Goal: Task Accomplishment & Management: Manage account settings

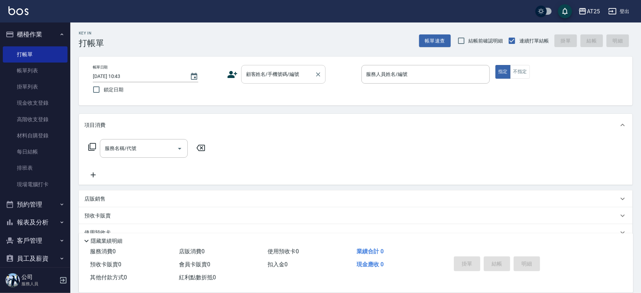
drag, startPoint x: 269, startPoint y: 70, endPoint x: 278, endPoint y: 79, distance: 13.4
click at [271, 71] on div "顧客姓名/手機號碼/編號 顧客姓名/手機號碼/編號" at bounding box center [283, 74] width 84 height 19
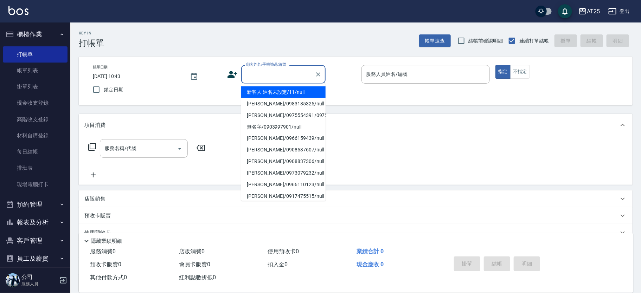
click at [300, 87] on li "新客人 姓名未設定/11/null" at bounding box center [283, 93] width 84 height 12
type input "新客人 姓名未設定/11/null"
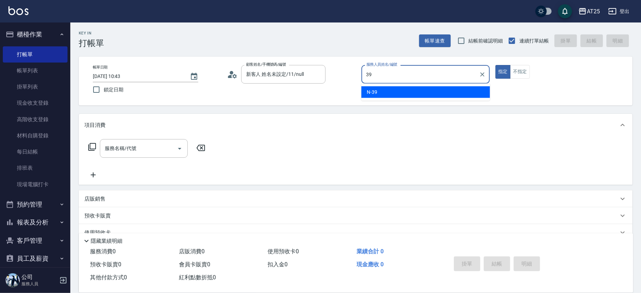
type input "N-39"
type button "true"
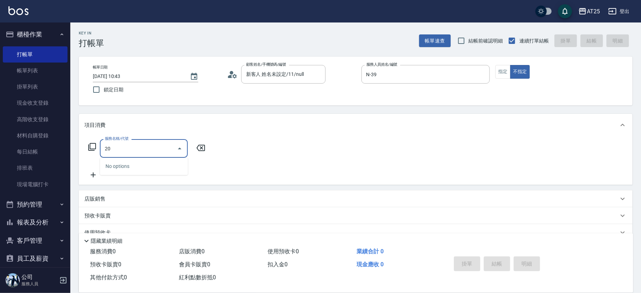
type input "201"
type input "30"
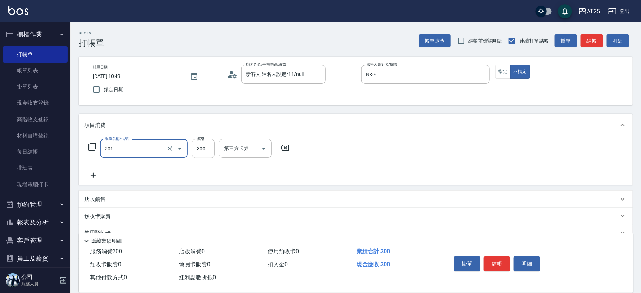
type input "洗髮(201)"
type input "40"
type input "400"
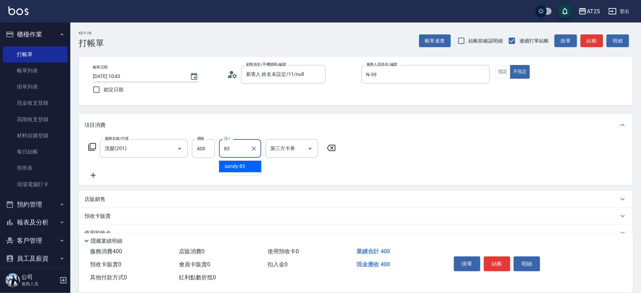
type input "sandy-83"
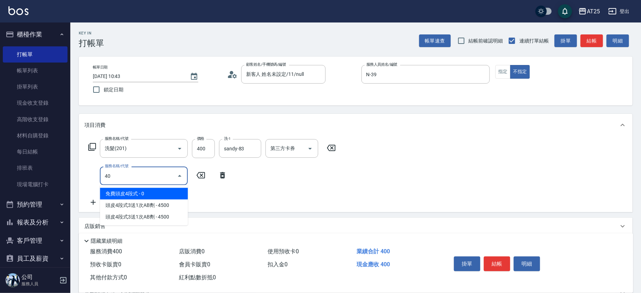
type input "401"
type input "70"
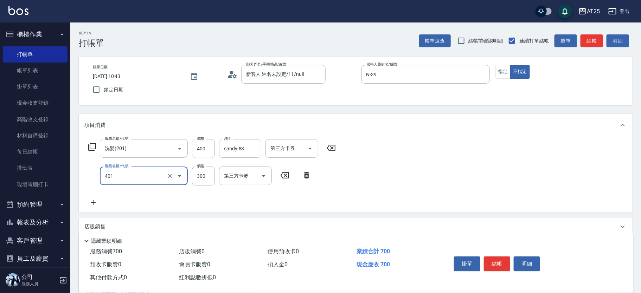
type input "剪髮(401)"
type input "40"
type input "10"
type input "50"
type input "100"
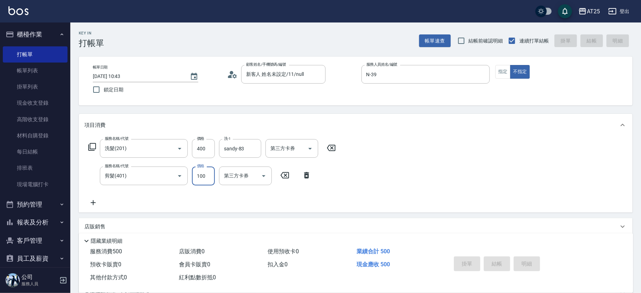
type input "2025/09/07 12:43"
type input "0"
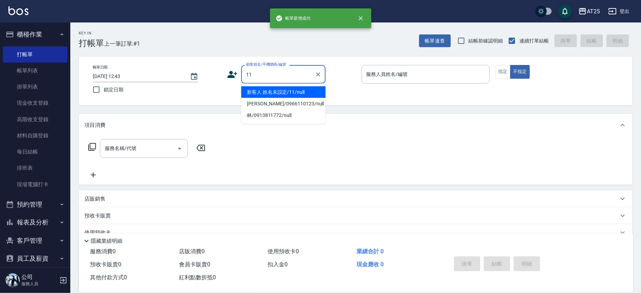
type input "新客人 姓名未設定/11/null"
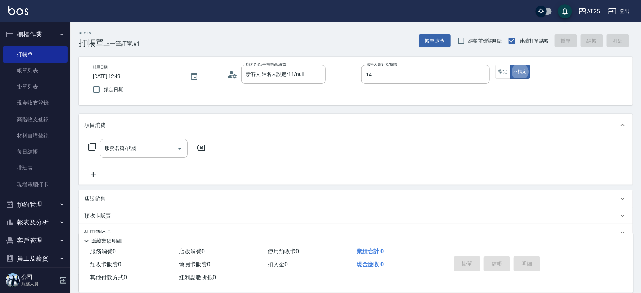
type input "Ken-14"
type button "false"
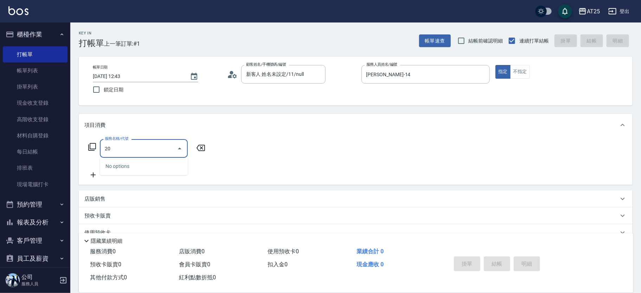
type input "201"
type input "30"
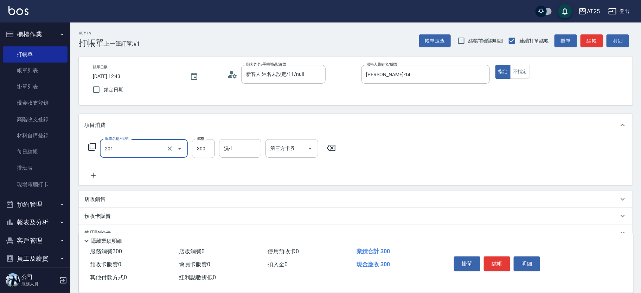
type input "洗髮(201)"
type input "0"
type input "60"
type input "600"
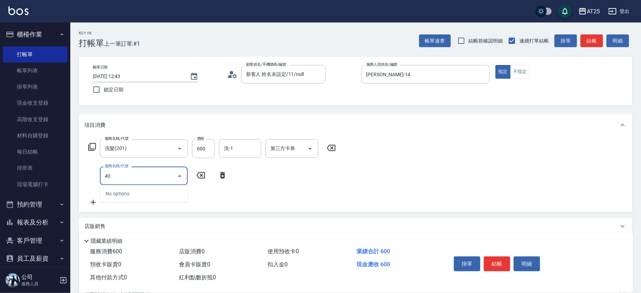
type input "401"
type input "90"
type input "剪髮(401)"
type input "60"
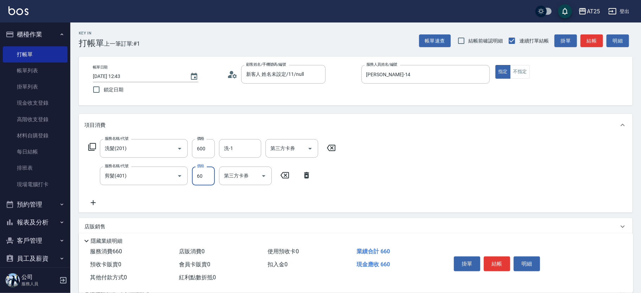
type input "120"
type input "600"
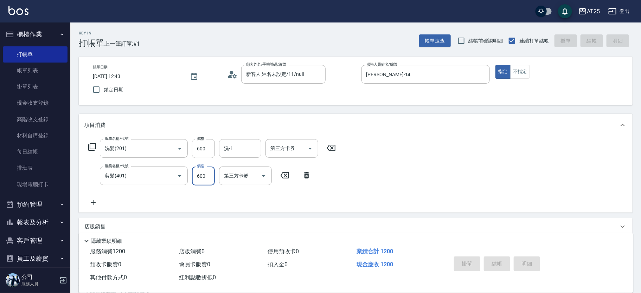
type input "0"
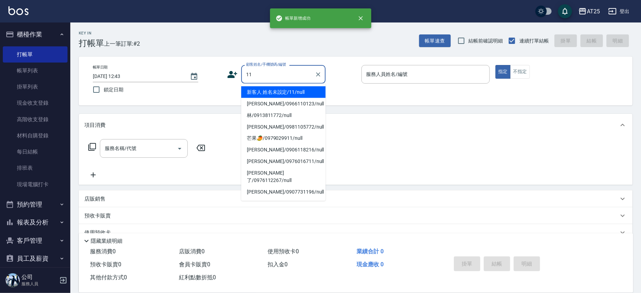
type input "新客人 姓名未設定/11/null"
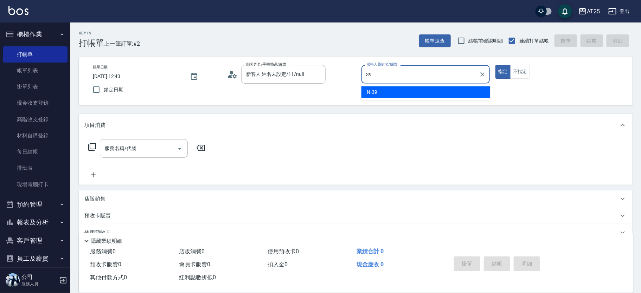
type input "N-39"
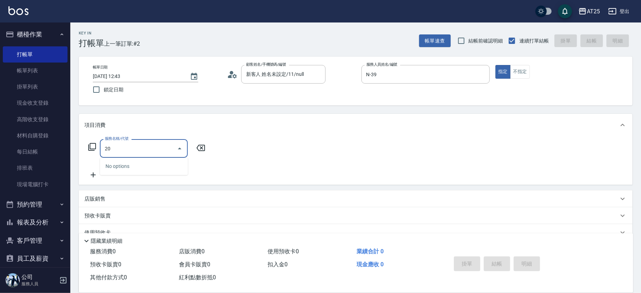
type input "201"
type input "30"
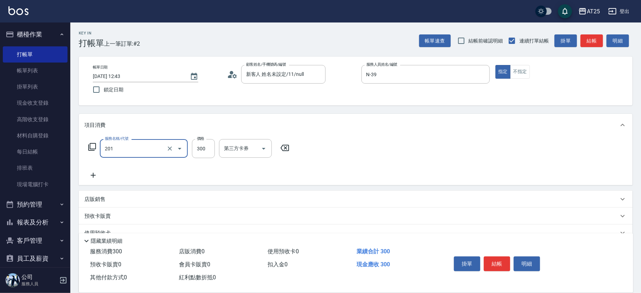
type input "洗髮(201)"
type input "0"
type input "40"
type input "400"
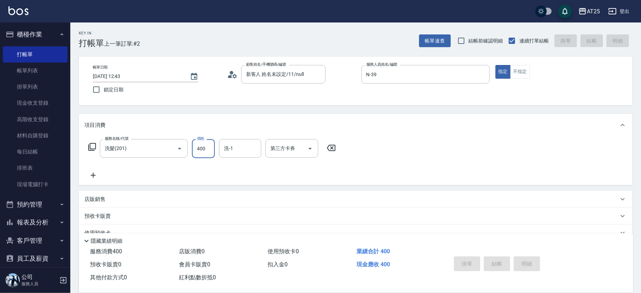
type input "0"
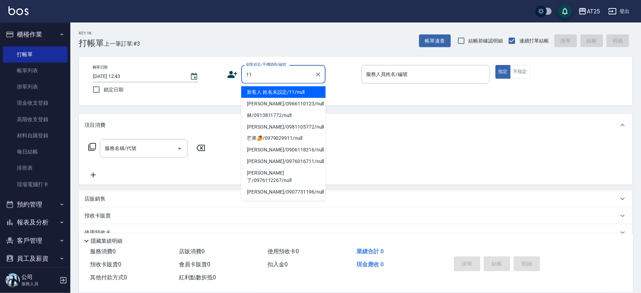
type input "新客人 姓名未設定/11/null"
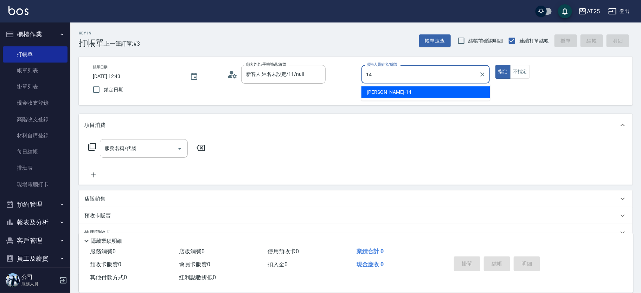
type input "Ken-14"
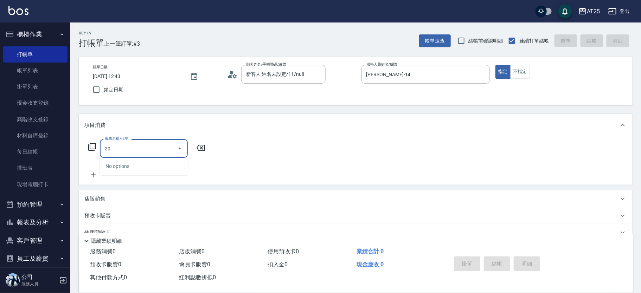
type input "201"
type input "30"
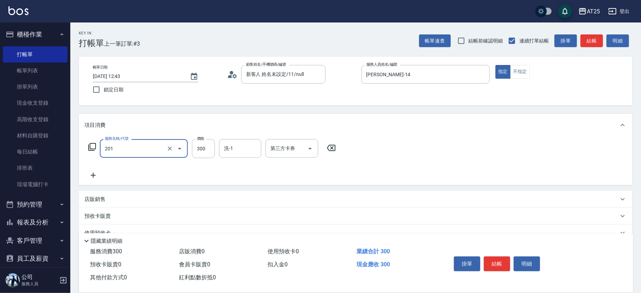
type input "洗髮(201)"
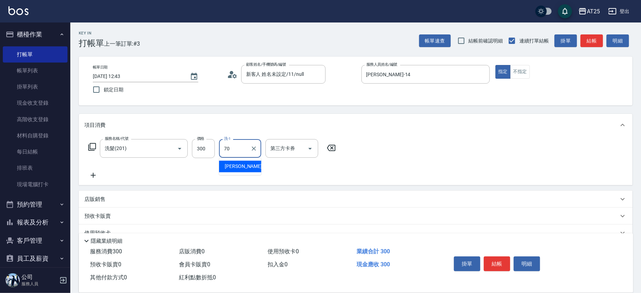
type input "惠均-70"
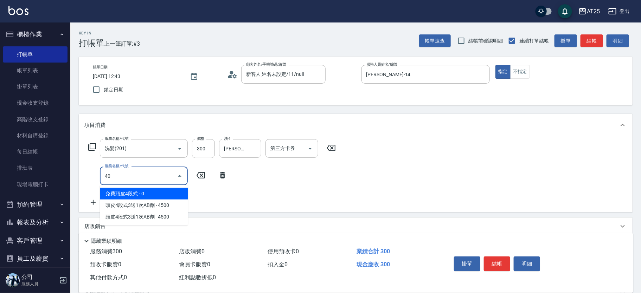
type input "401"
type input "60"
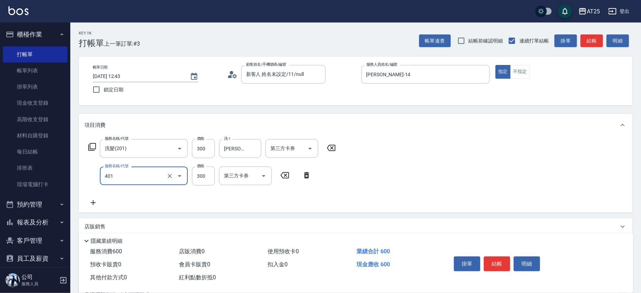
type input "剪髮(401)"
type input "4"
type input "30"
type input "40"
type input "70"
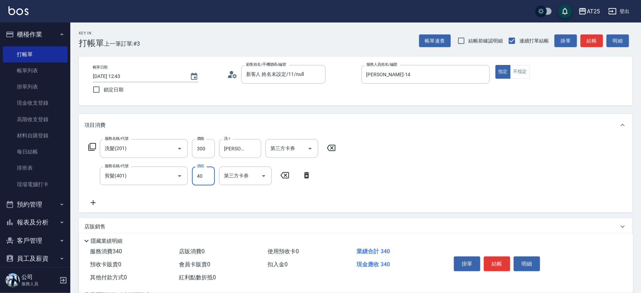
type input "400"
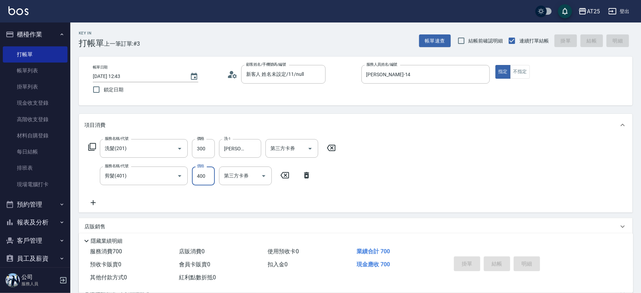
type input "0"
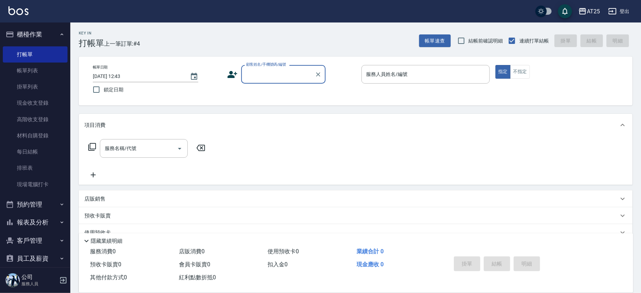
click at [273, 67] on div "顧客姓名/手機號碼/編號" at bounding box center [283, 74] width 84 height 19
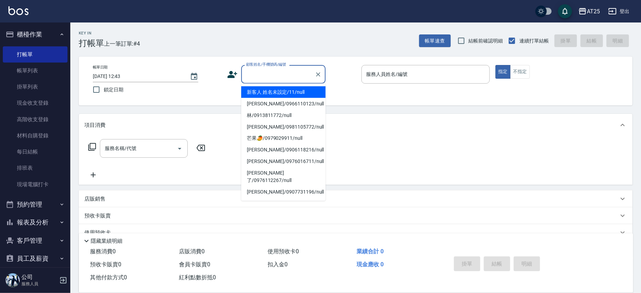
drag, startPoint x: 295, startPoint y: 69, endPoint x: 300, endPoint y: 82, distance: 13.9
click at [296, 69] on input "顧客姓名/手機號碼/編號" at bounding box center [278, 74] width 68 height 12
drag, startPoint x: 298, startPoint y: 90, endPoint x: 378, endPoint y: 84, distance: 80.0
click at [299, 90] on li "新客人 姓名未設定/11/null" at bounding box center [283, 93] width 84 height 12
type input "新客人 姓名未設定/11/null"
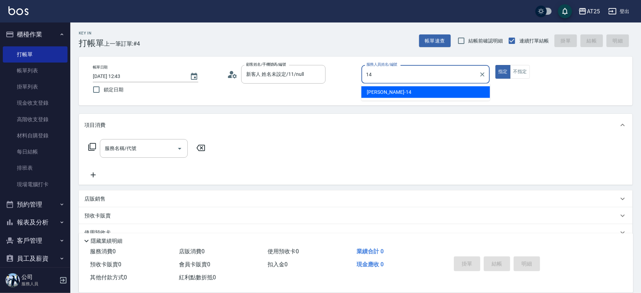
type input "Ken-14"
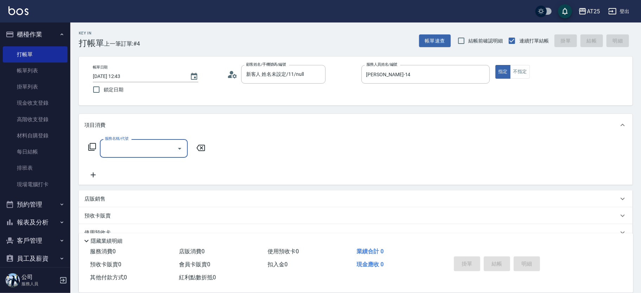
click at [92, 147] on icon at bounding box center [92, 147] width 8 height 8
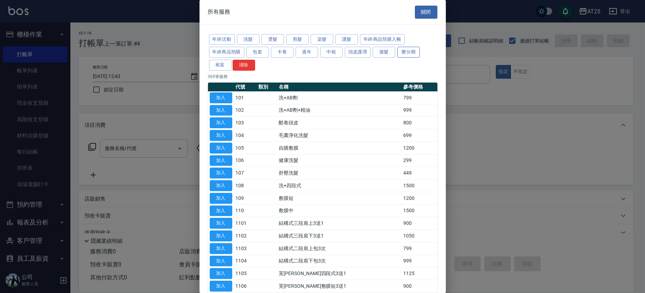
drag, startPoint x: 378, startPoint y: 53, endPoint x: 407, endPoint y: 52, distance: 28.9
click at [379, 53] on button "接髮" at bounding box center [383, 52] width 23 height 11
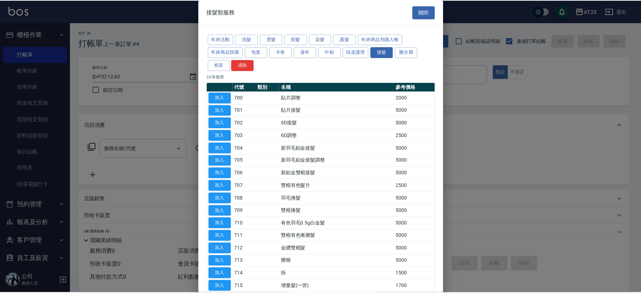
scroll to position [163, 0]
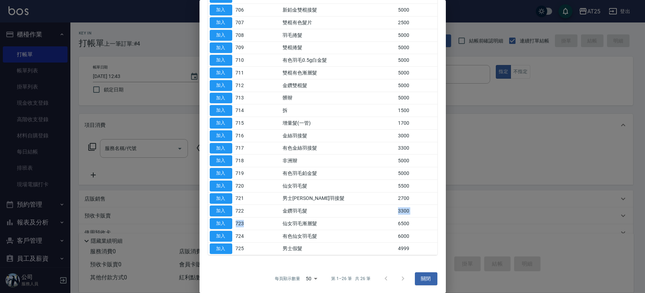
drag, startPoint x: 280, startPoint y: 221, endPoint x: 344, endPoint y: 219, distance: 64.4
click at [343, 219] on tr "加入 723 仙女羽毛漸層髮 6500" at bounding box center [322, 224] width 229 height 13
click at [305, 237] on td "有色仙女羽毛髮" at bounding box center [338, 236] width 115 height 13
drag, startPoint x: 298, startPoint y: 242, endPoint x: 311, endPoint y: 245, distance: 13.7
click at [307, 243] on td "男士假髮" at bounding box center [338, 249] width 115 height 13
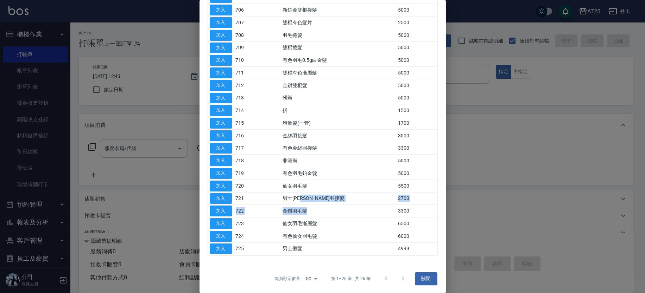
click at [315, 202] on tbody "加入 700 貼片調整 2000 加入 701 貼片接髮 5000 加入 702 6D接髮 5000 加入 703 6D調整 2500 加入 704 新羽毛鉑…" at bounding box center [322, 91] width 229 height 327
drag, startPoint x: 289, startPoint y: 194, endPoint x: 308, endPoint y: 194, distance: 19.0
click at [298, 194] on tr "加入 721 男士金絲羽接髮 2700" at bounding box center [322, 198] width 229 height 13
click at [313, 194] on td "男士金絲羽接髮" at bounding box center [338, 198] width 115 height 13
drag, startPoint x: 284, startPoint y: 196, endPoint x: 334, endPoint y: 199, distance: 50.7
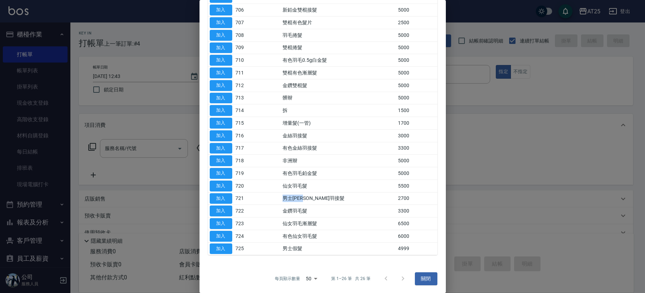
click at [333, 199] on tr "加入 721 男士金絲羽接髮 2700" at bounding box center [322, 198] width 229 height 13
click at [306, 197] on td "男士金絲羽接髮" at bounding box center [338, 198] width 115 height 13
click at [333, 199] on td "男士金絲羽接髮" at bounding box center [338, 198] width 115 height 13
drag, startPoint x: 335, startPoint y: 198, endPoint x: 321, endPoint y: 202, distance: 15.0
click at [278, 198] on tr "加入 721 男士金絲羽接髮 2700" at bounding box center [322, 198] width 229 height 13
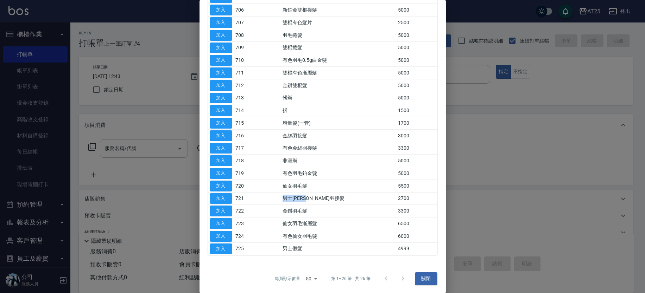
click at [345, 202] on td "男士金絲羽接髮" at bounding box center [338, 198] width 115 height 13
drag, startPoint x: 343, startPoint y: 200, endPoint x: 261, endPoint y: 197, distance: 81.6
click at [261, 197] on tr "加入 721 男士金絲羽接髮 2700" at bounding box center [322, 198] width 229 height 13
drag, startPoint x: 330, startPoint y: 203, endPoint x: 335, endPoint y: 206, distance: 6.8
click at [330, 203] on td "男士金絲羽接髮" at bounding box center [338, 198] width 115 height 13
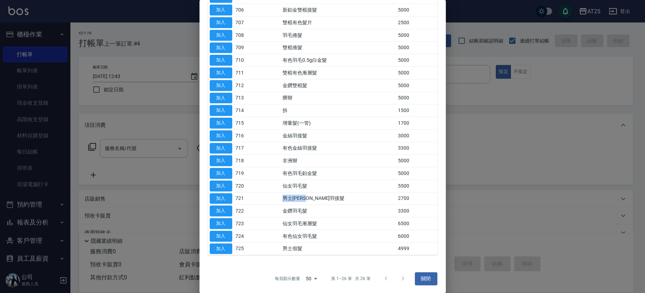
click at [351, 197] on td "男士金絲羽接髮" at bounding box center [338, 198] width 115 height 13
click at [346, 197] on td "男士金絲羽接髮" at bounding box center [338, 198] width 115 height 13
click at [344, 217] on tbody "加入 700 貼片調整 2000 加入 701 貼片接髮 5000 加入 702 6D接髮 5000 加入 703 6D調整 2500 加入 704 新羽毛鉑…" at bounding box center [322, 91] width 229 height 327
drag, startPoint x: 345, startPoint y: 195, endPoint x: 267, endPoint y: 198, distance: 78.1
click at [267, 198] on tr "加入 721 男士金絲羽接髮 2700" at bounding box center [322, 198] width 229 height 13
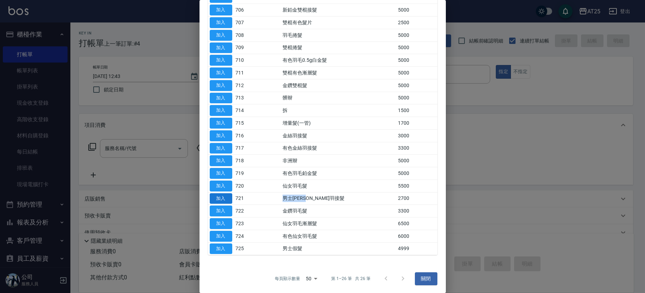
click at [222, 199] on button "加入" at bounding box center [221, 198] width 23 height 11
type input "男士金絲羽接髮(721)"
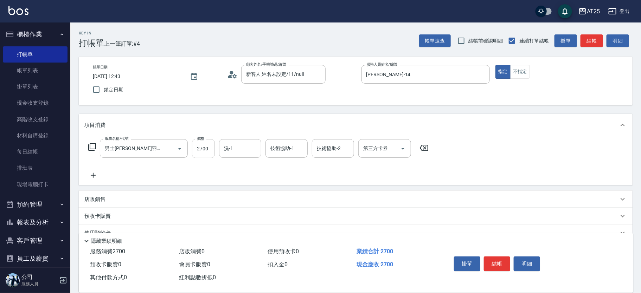
click at [198, 147] on input "2700" at bounding box center [203, 148] width 23 height 19
type input "0"
type input "49"
type input "40"
type input "4949"
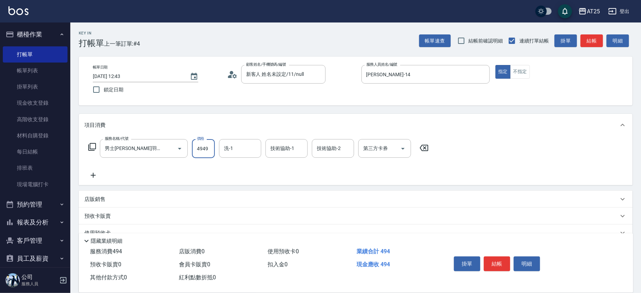
type input "490"
type input "4949"
type input "小宇-58"
drag, startPoint x: 643, startPoint y: 134, endPoint x: 644, endPoint y: 155, distance: 21.1
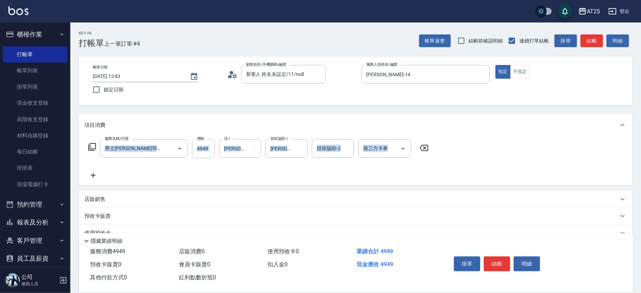
click at [641, 174] on html "AT25 登出 櫃檯作業 打帳單 帳單列表 掛單列表 現金收支登錄 高階收支登錄 材料自購登錄 每日結帳 排班表 現場電腦打卡 預約管理 預約管理 單日預約紀…" at bounding box center [320, 179] width 641 height 359
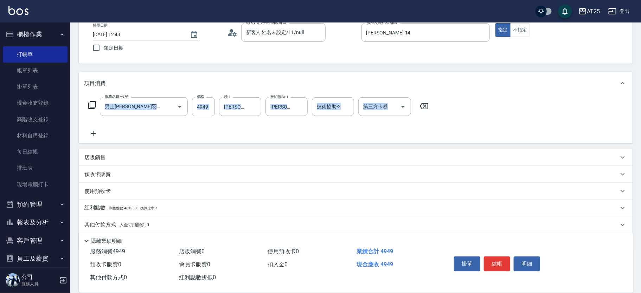
scroll to position [65, 0]
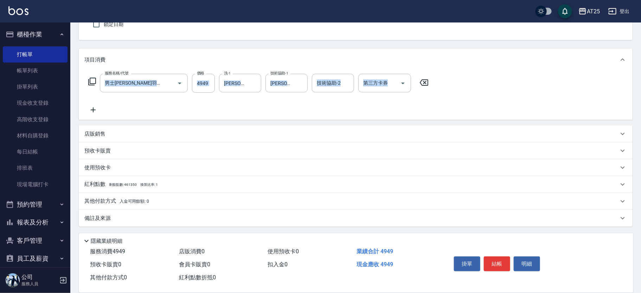
click at [107, 201] on p "其他付款方式 入金可用餘額: 0" at bounding box center [116, 202] width 65 height 8
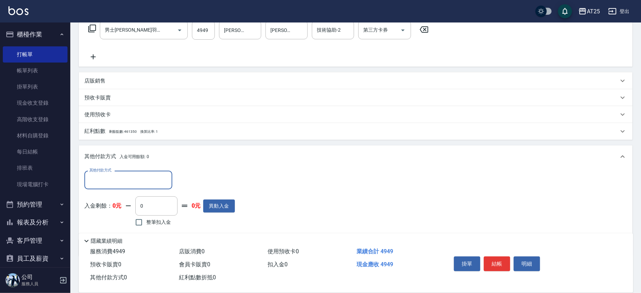
scroll to position [120, 0]
click at [96, 183] on input "其他付款方式" at bounding box center [129, 179] width 82 height 12
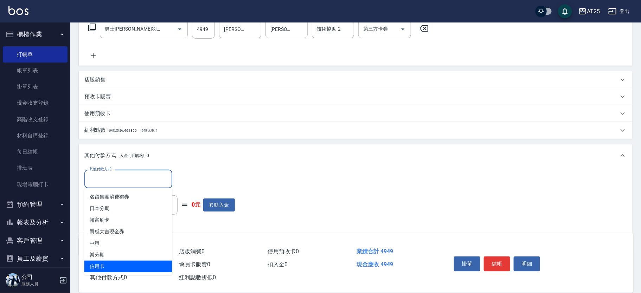
click at [98, 265] on span "信用卡" at bounding box center [128, 267] width 88 height 12
type input "信用卡"
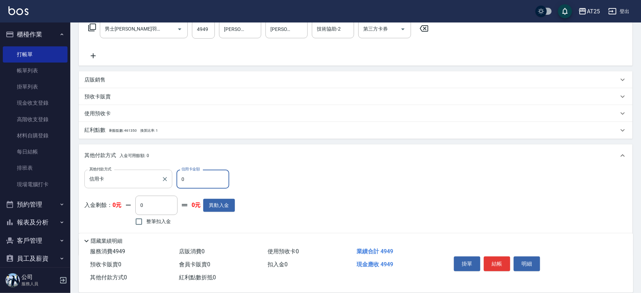
drag, startPoint x: 173, startPoint y: 185, endPoint x: 152, endPoint y: 184, distance: 20.4
click at [152, 184] on div "其他付款方式 信用卡 其他付款方式 信用卡金額 0 信用卡金額" at bounding box center [159, 179] width 151 height 19
type input "49"
type input "440"
type input "494"
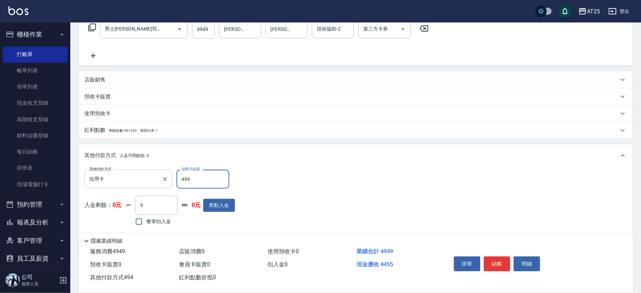
type input "0"
type input "4949"
drag, startPoint x: 638, startPoint y: 148, endPoint x: 644, endPoint y: 137, distance: 12.4
click at [641, 135] on html "AT25 登出 櫃檯作業 打帳單 帳單列表 掛單列表 現金收支登錄 高階收支登錄 材料自購登錄 每日結帳 排班表 現場電腦打卡 預約管理 預約管理 單日預約紀…" at bounding box center [320, 101] width 641 height 442
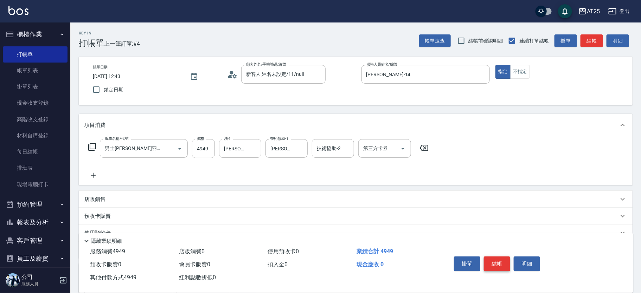
click at [501, 257] on button "結帳" at bounding box center [497, 264] width 26 height 15
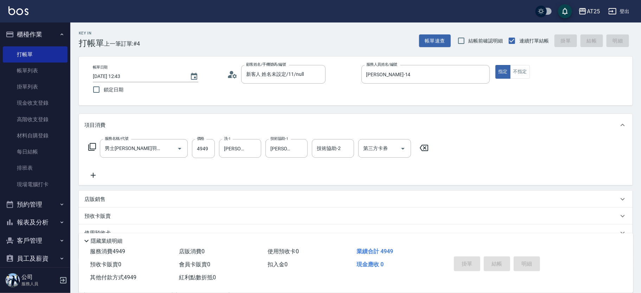
type input "2025/09/07 12:44"
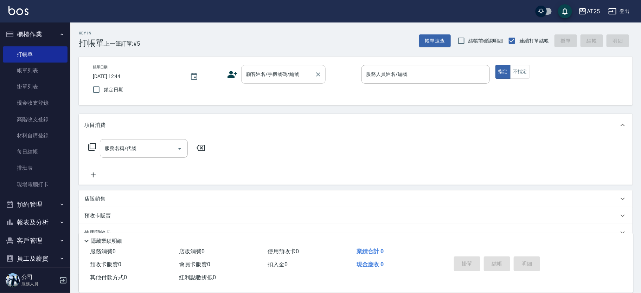
click at [287, 76] on div "顧客姓名/手機號碼/編號 顧客姓名/手機號碼/編號" at bounding box center [283, 74] width 84 height 19
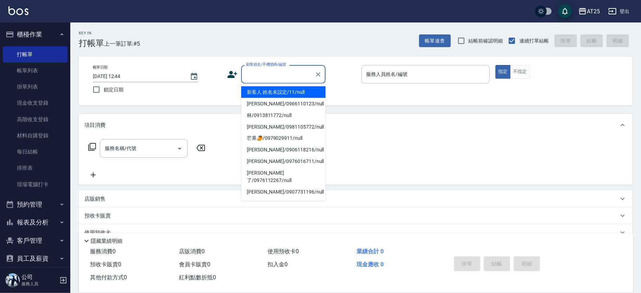
click at [287, 76] on input "顧客姓名/手機號碼/編號" at bounding box center [278, 74] width 68 height 12
click at [297, 89] on li "新客人 姓名未設定/11/null" at bounding box center [283, 93] width 84 height 12
type input "新客人 姓名未設定/11/null"
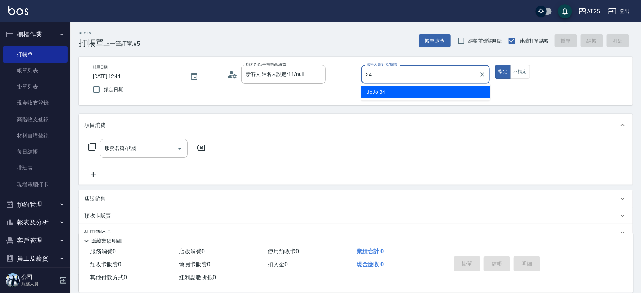
type input "JoJo-34"
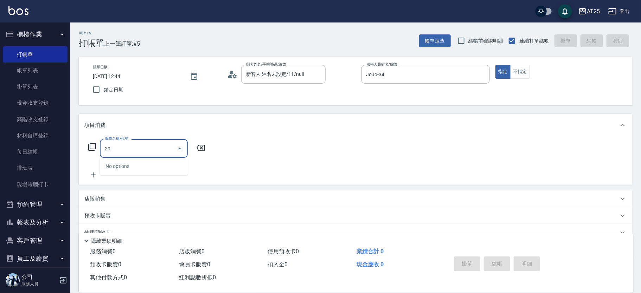
type input "201"
type input "30"
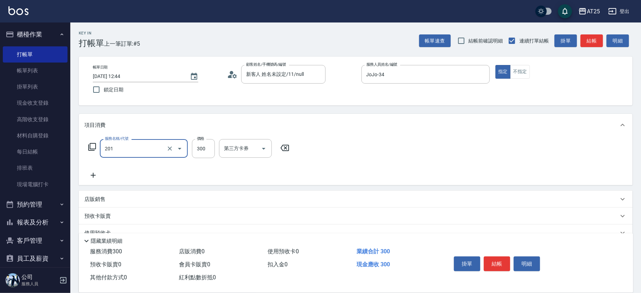
type input "洗髮(201)"
type input "0"
type input "40"
type input "400"
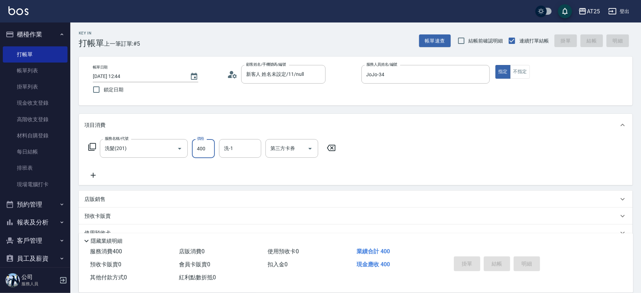
type input "2025/09/07 12:58"
type input "0"
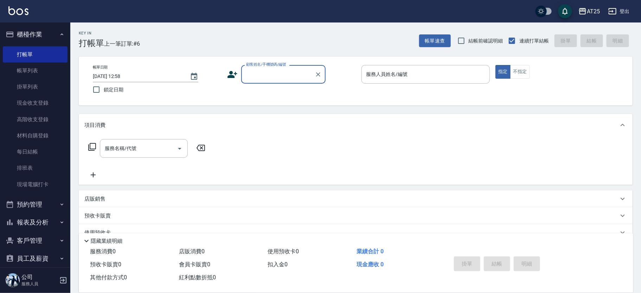
click at [281, 73] on input "顧客姓名/手機號碼/編號" at bounding box center [278, 74] width 68 height 12
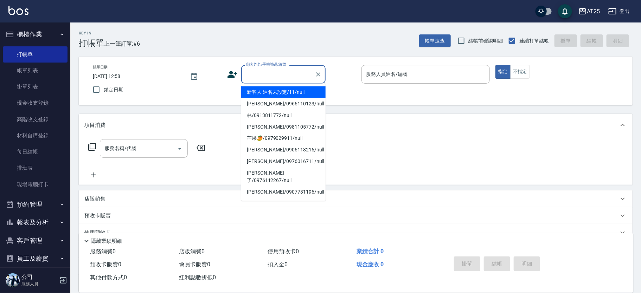
click at [289, 90] on li "新客人 姓名未設定/11/null" at bounding box center [283, 93] width 84 height 12
type input "新客人 姓名未設定/11/null"
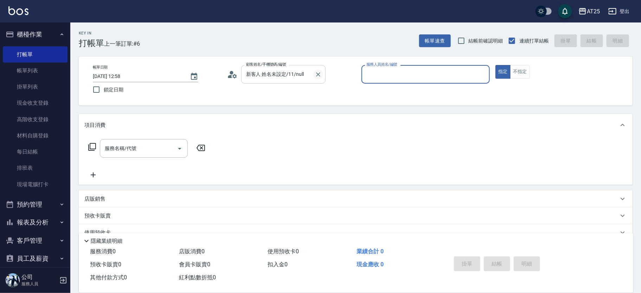
click at [319, 71] on icon "Clear" at bounding box center [318, 74] width 7 height 7
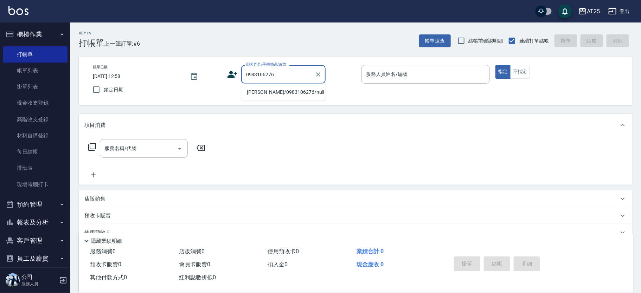
click at [302, 91] on li "林恩正/0983106276/null" at bounding box center [283, 93] width 84 height 12
type input "林恩正/0983106276/null"
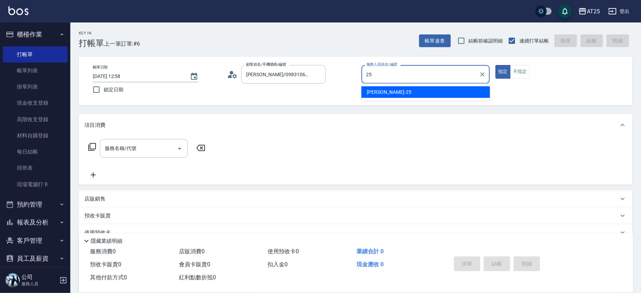
type input "Evan-25"
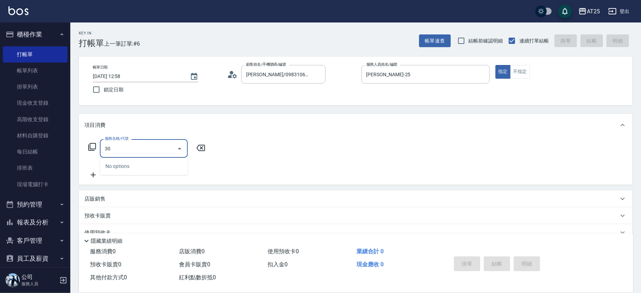
type input "306"
type input "100"
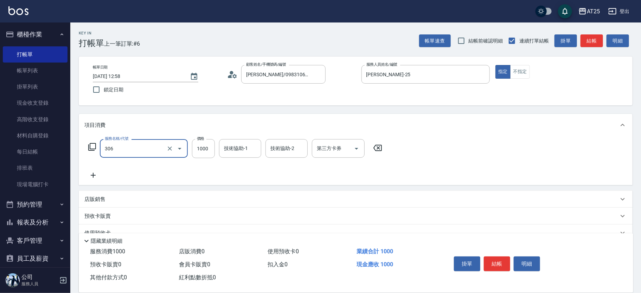
type input "男生壓貼(306)"
type input "0"
type input "16"
type input "10"
type input "160"
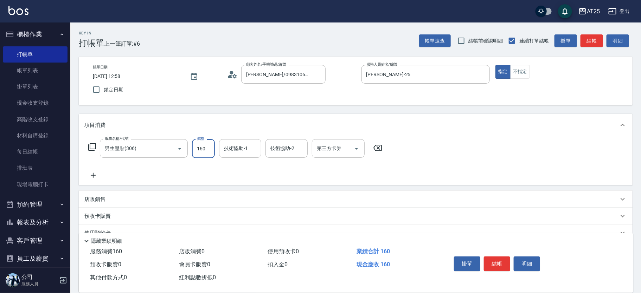
type input "160"
type input "1600"
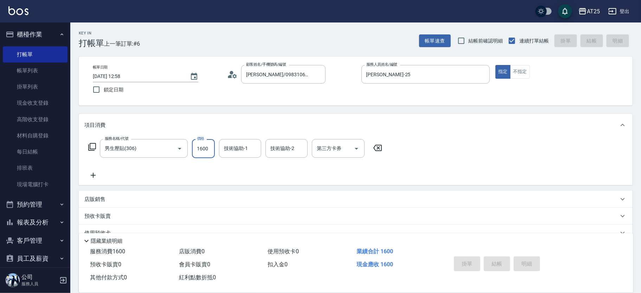
type input "2025/09/07 13:09"
type input "0"
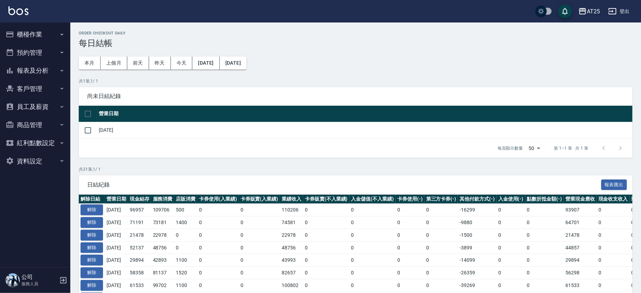
click at [54, 33] on button "櫃檯作業" at bounding box center [35, 34] width 65 height 18
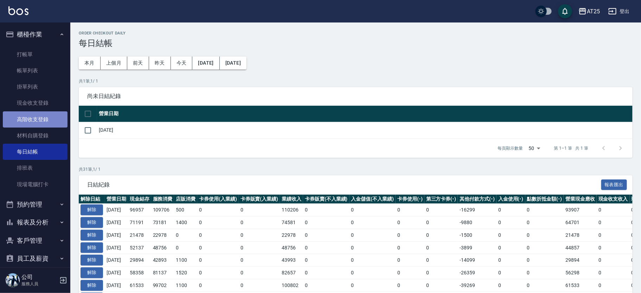
click at [53, 123] on link "高階收支登錄" at bounding box center [35, 119] width 65 height 16
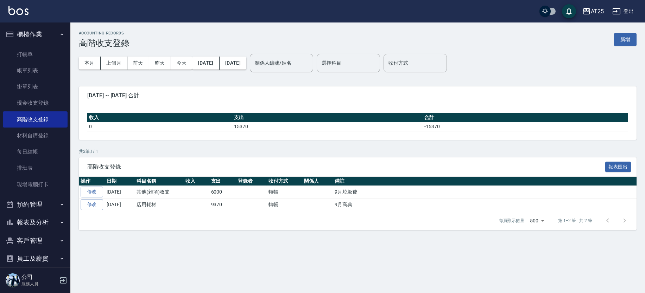
click at [639, 39] on div "ACCOUNTING RECORDS 高階收支登錄 新增 本月 上個月 前天 昨天 今天 2025/09/01 2025/09/07 關係人編號/姓名 關係人…" at bounding box center [357, 131] width 574 height 216
click at [629, 36] on button "新增" at bounding box center [625, 39] width 23 height 13
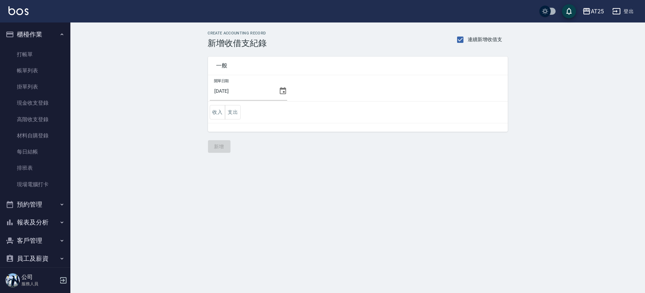
click at [280, 94] on icon at bounding box center [283, 90] width 6 height 7
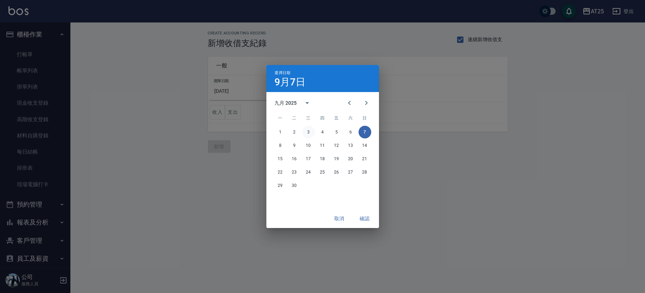
click at [311, 133] on button "3" at bounding box center [308, 132] width 13 height 13
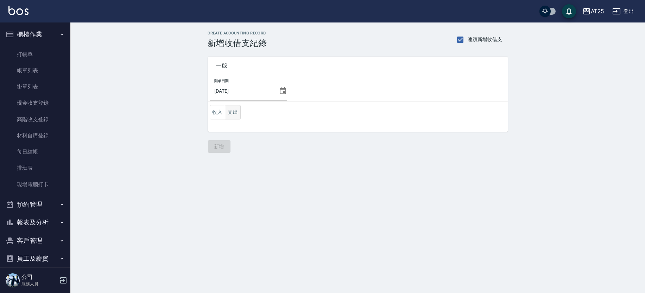
click at [231, 111] on button "支出" at bounding box center [233, 112] width 16 height 14
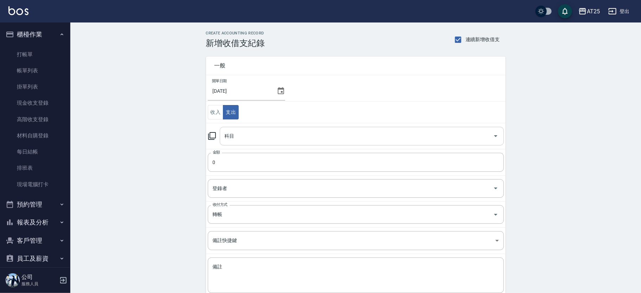
click at [281, 131] on input "科目" at bounding box center [356, 136] width 267 height 12
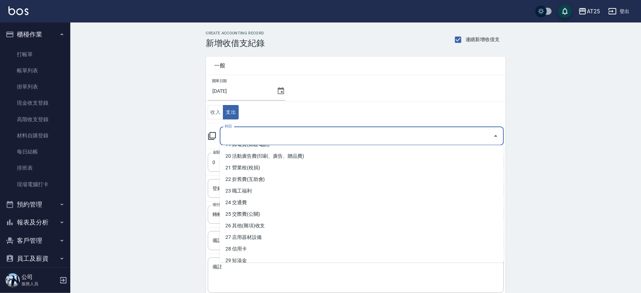
scroll to position [223, 0]
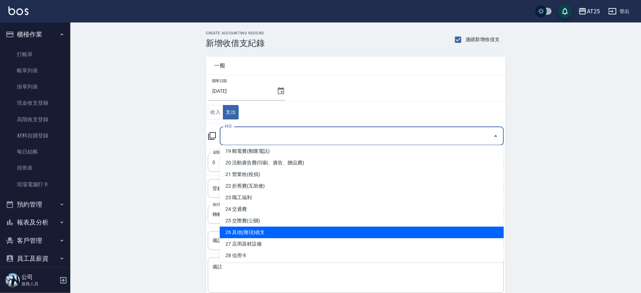
click at [396, 234] on li "26 其他(雜項)收支" at bounding box center [362, 233] width 284 height 12
type input "26 其他(雜項)收支"
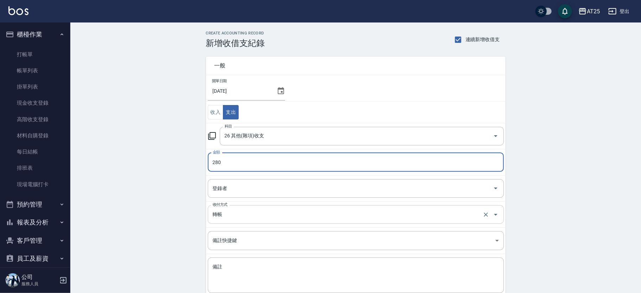
type input "280"
click at [265, 219] on input "轉帳" at bounding box center [346, 215] width 270 height 12
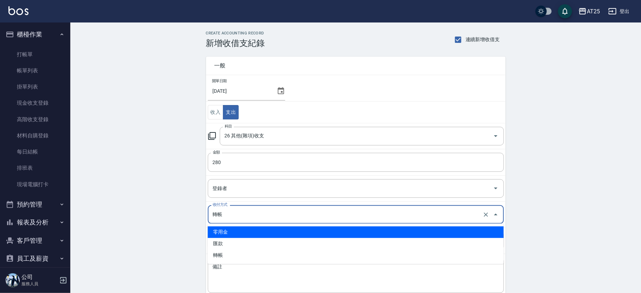
click at [253, 234] on li "零用金" at bounding box center [356, 232] width 296 height 12
type input "零用金"
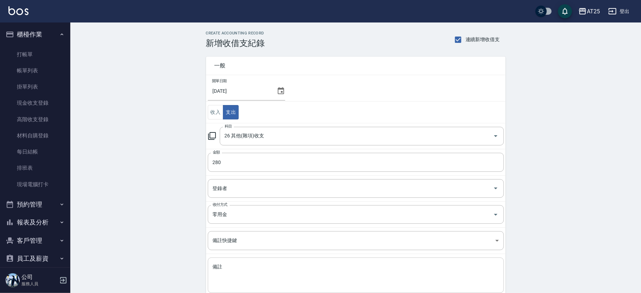
click at [241, 260] on div "x 備註" at bounding box center [356, 276] width 296 height 36
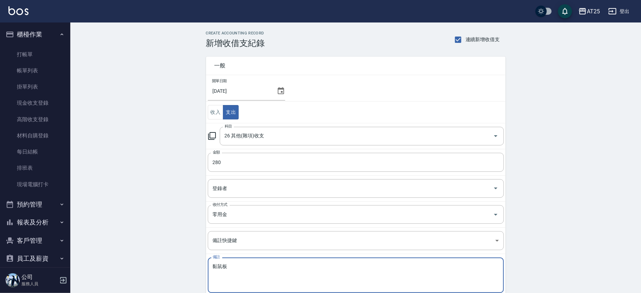
scroll to position [42, 0]
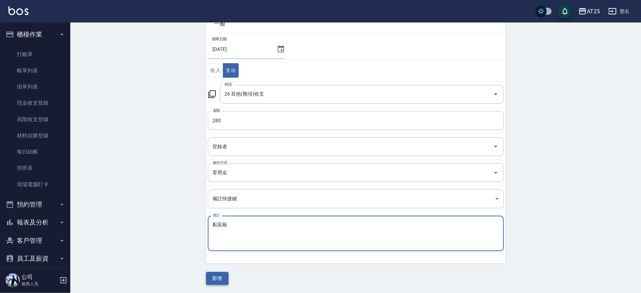
type textarea "黏鼠板"
click at [227, 276] on button "新增" at bounding box center [217, 278] width 23 height 13
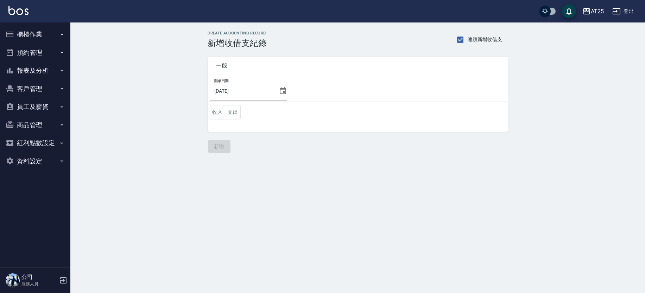
click at [279, 87] on icon at bounding box center [283, 91] width 8 height 8
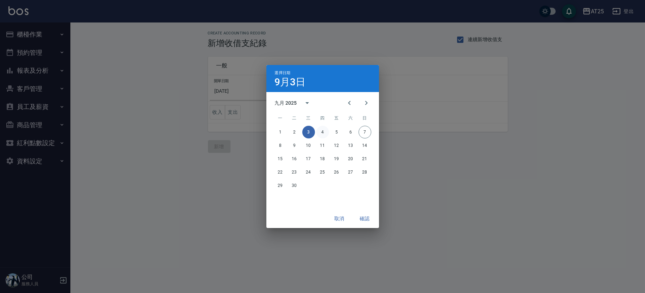
click at [322, 130] on button "4" at bounding box center [322, 132] width 13 height 13
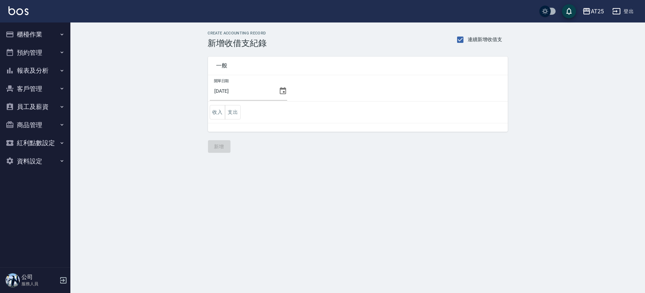
drag, startPoint x: 240, startPoint y: 111, endPoint x: 242, endPoint y: 119, distance: 8.1
click at [238, 111] on button "支出" at bounding box center [233, 112] width 16 height 14
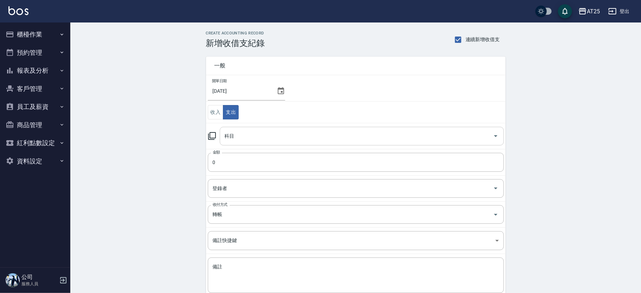
click at [274, 135] on input "科目" at bounding box center [356, 136] width 267 height 12
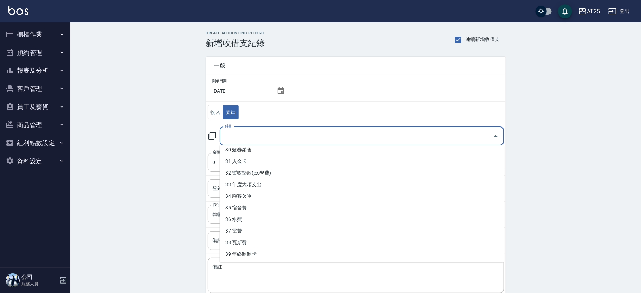
scroll to position [262, 0]
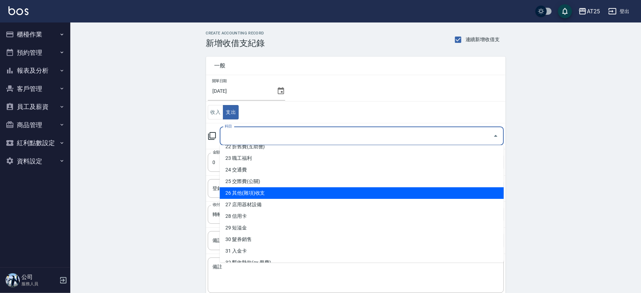
click at [369, 188] on li "26 其他(雜項)收支" at bounding box center [362, 193] width 284 height 12
type input "26 其他(雜項)收支"
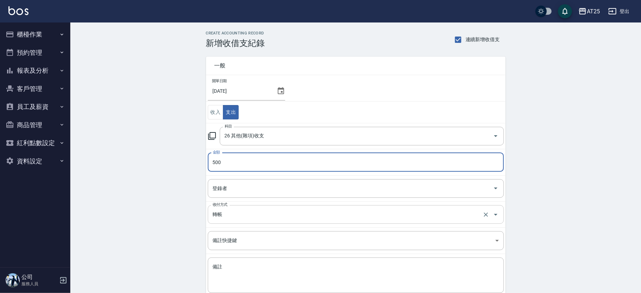
click at [256, 221] on div "轉帳 收付方式" at bounding box center [356, 214] width 296 height 19
type input "500"
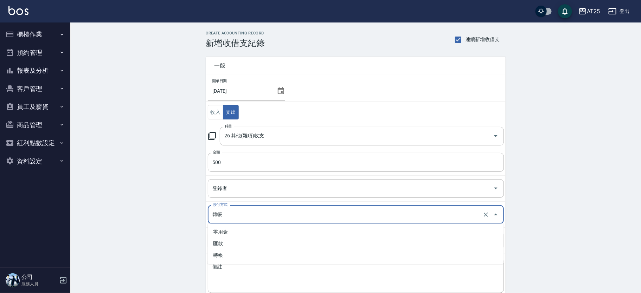
click at [251, 230] on li "零用金" at bounding box center [356, 232] width 296 height 12
type input "零用金"
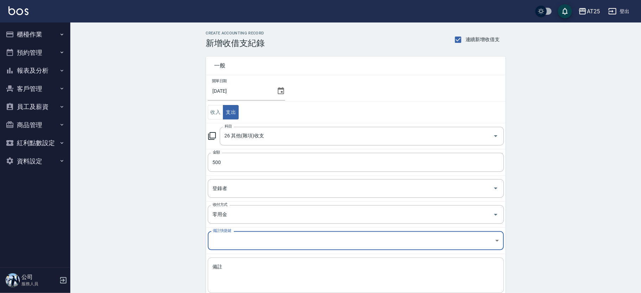
click at [244, 266] on textarea "備註" at bounding box center [356, 276] width 286 height 24
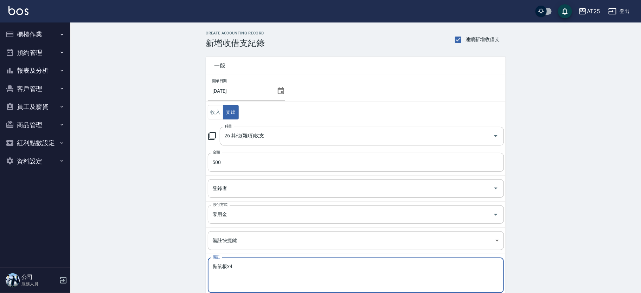
scroll to position [42, 0]
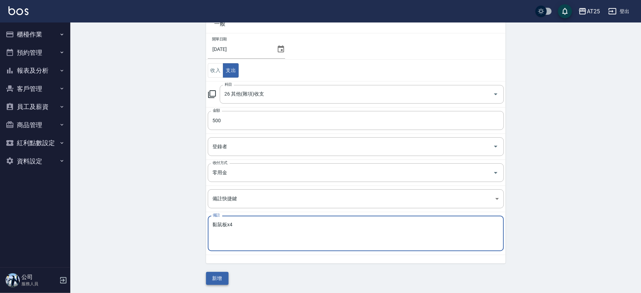
type textarea "黏鼠板x4"
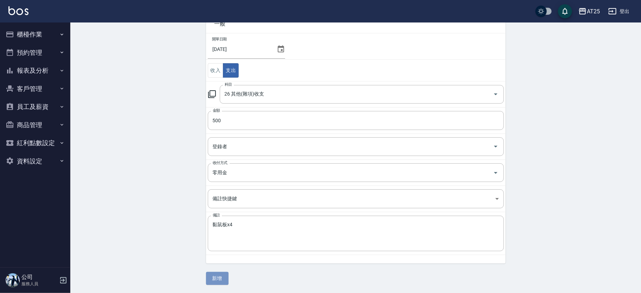
click at [226, 275] on button "新增" at bounding box center [217, 278] width 23 height 13
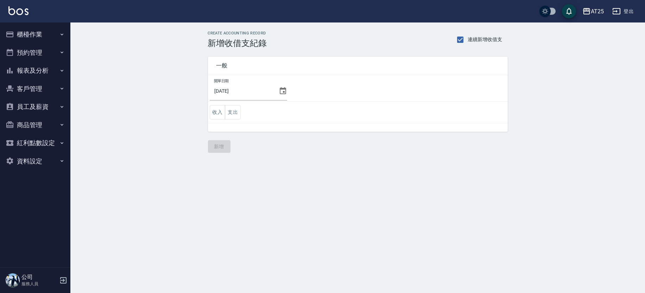
click at [279, 91] on icon at bounding box center [283, 91] width 8 height 8
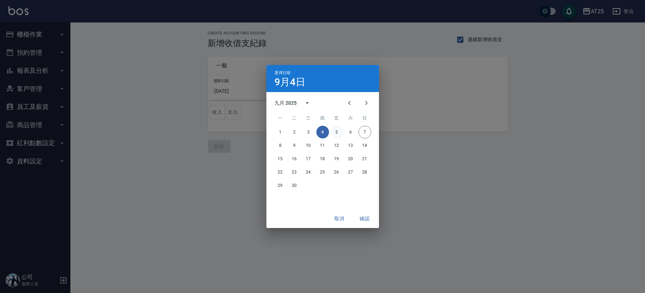
click at [334, 133] on button "5" at bounding box center [336, 132] width 13 height 13
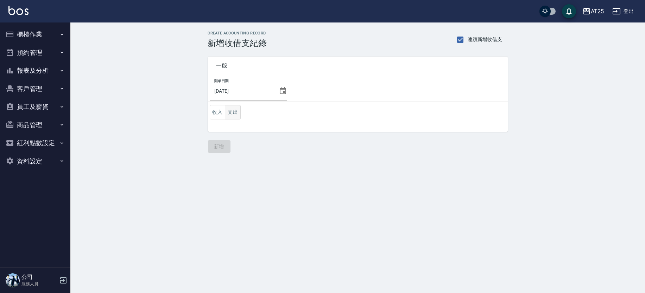
click at [233, 114] on button "支出" at bounding box center [233, 112] width 16 height 14
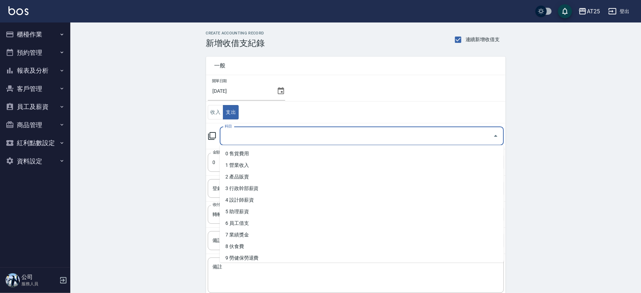
click at [270, 138] on input "科目" at bounding box center [356, 136] width 267 height 12
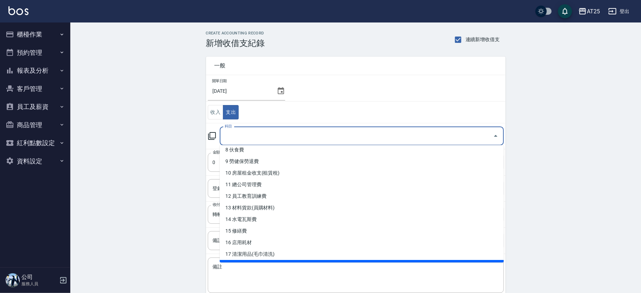
scroll to position [100, 0]
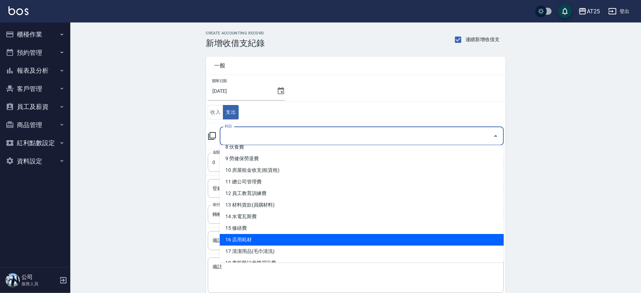
click at [346, 235] on li "16 店用耗材" at bounding box center [362, 240] width 284 height 12
type input "16 店用耗材"
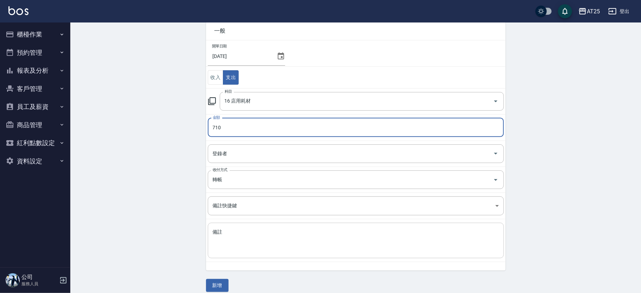
scroll to position [36, 0]
type input "710"
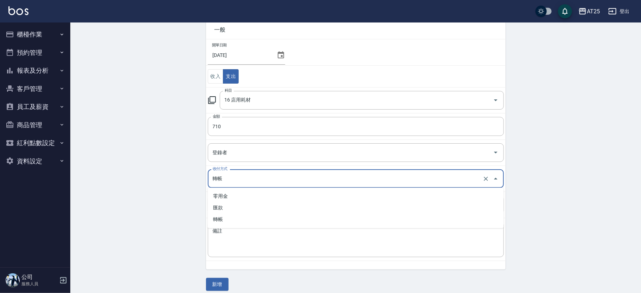
click at [217, 177] on input "轉帳" at bounding box center [346, 179] width 270 height 12
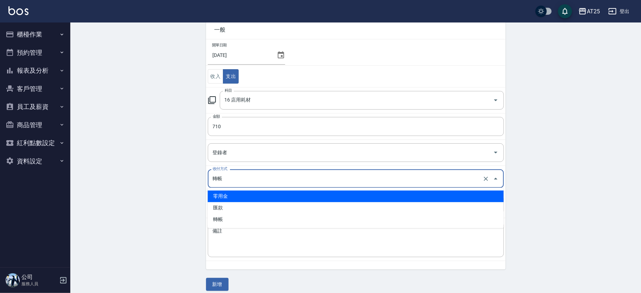
click at [229, 193] on li "零用金" at bounding box center [356, 197] width 296 height 12
type input "零用金"
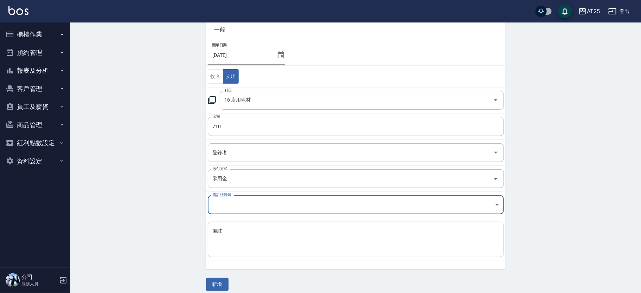
click at [232, 231] on textarea "備註" at bounding box center [356, 240] width 286 height 24
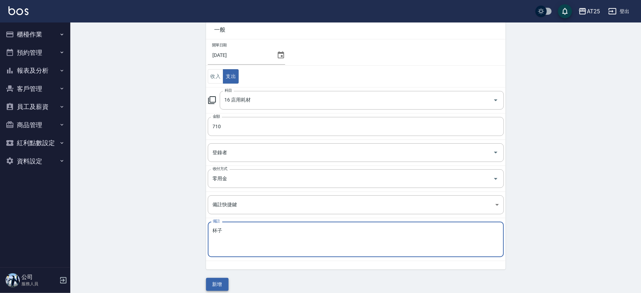
type textarea "杯子"
click at [218, 284] on button "新增" at bounding box center [217, 284] width 23 height 13
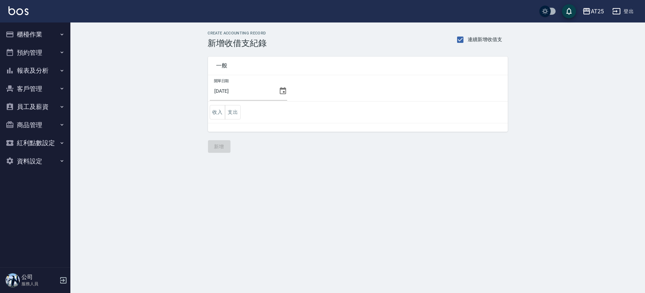
click at [283, 90] on icon at bounding box center [283, 91] width 8 height 8
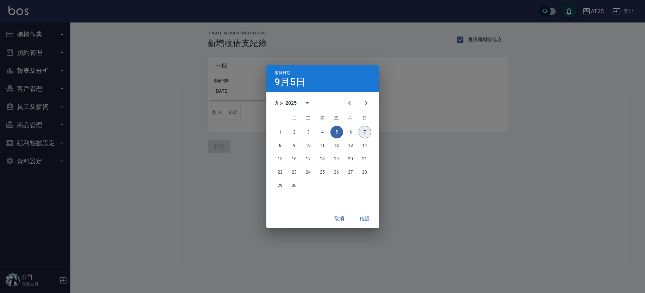
click at [365, 134] on button "7" at bounding box center [364, 132] width 13 height 13
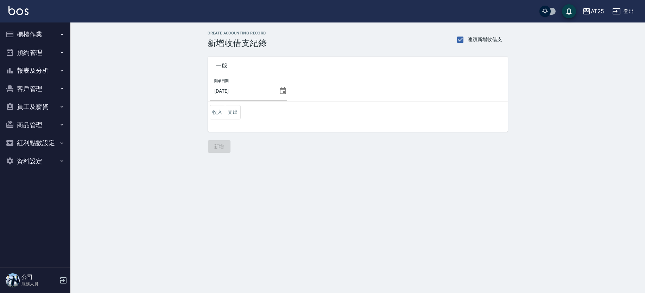
click at [242, 109] on td "收入 支出" at bounding box center [358, 113] width 300 height 22
click at [234, 110] on button "支出" at bounding box center [233, 112] width 16 height 14
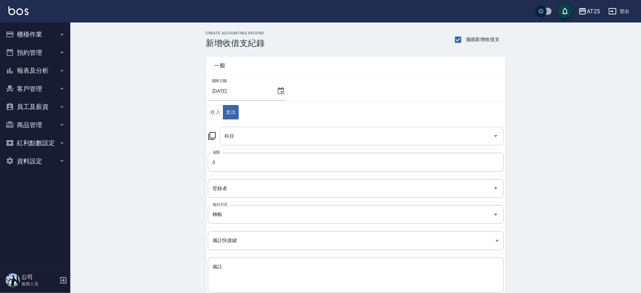
click at [257, 129] on div "科目" at bounding box center [362, 136] width 284 height 19
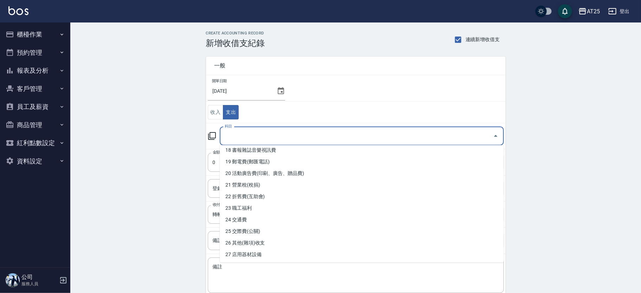
scroll to position [227, 0]
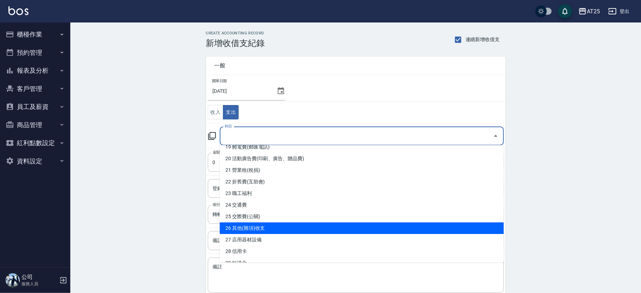
click at [404, 227] on li "26 其他(雜項)收支" at bounding box center [362, 229] width 284 height 12
type input "26 其他(雜項)收支"
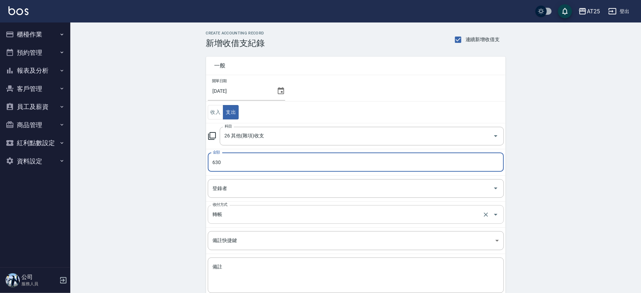
type input "630"
click at [317, 217] on input "轉帳" at bounding box center [346, 215] width 270 height 12
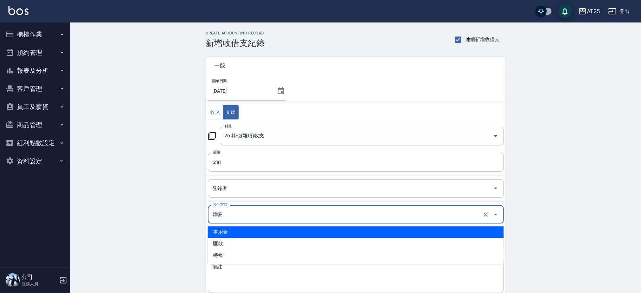
click at [287, 228] on li "零用金" at bounding box center [356, 232] width 296 height 12
type input "零用金"
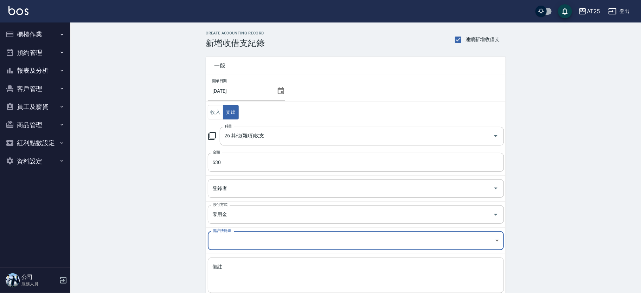
click at [263, 264] on textarea "備註" at bounding box center [356, 276] width 286 height 24
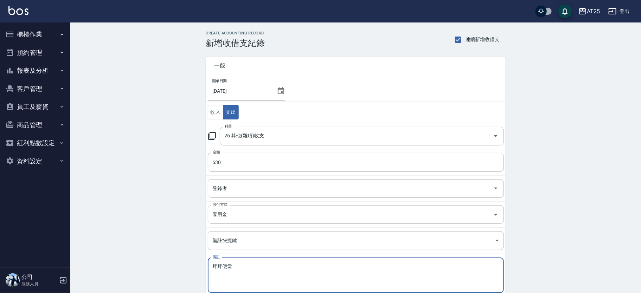
scroll to position [42, 0]
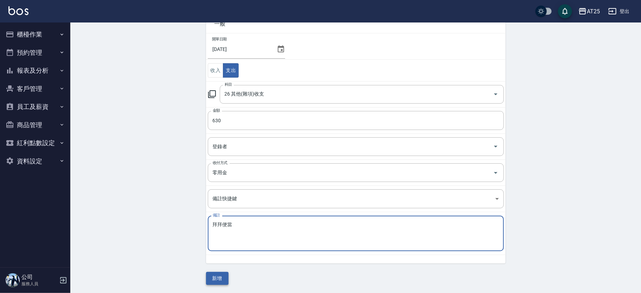
type textarea "拜拜便當"
click at [220, 276] on button "新增" at bounding box center [217, 278] width 23 height 13
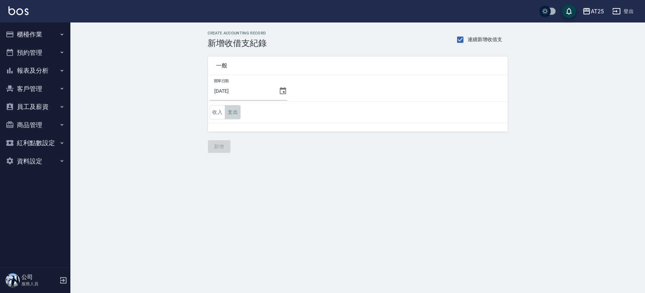
drag, startPoint x: 225, startPoint y: 109, endPoint x: 237, endPoint y: 121, distance: 16.4
click at [226, 110] on button "支出" at bounding box center [233, 112] width 16 height 14
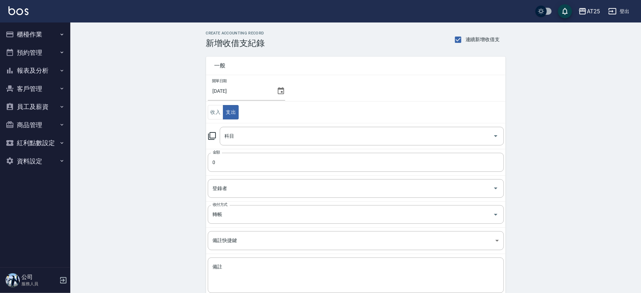
click at [250, 135] on input "科目" at bounding box center [356, 136] width 267 height 12
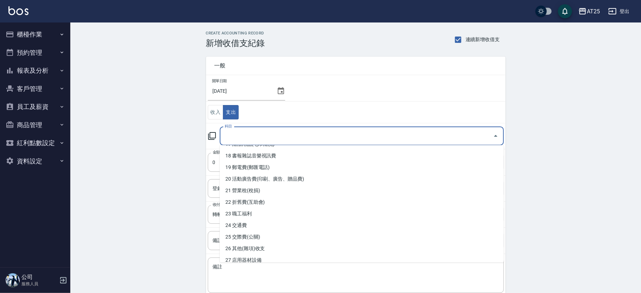
scroll to position [227, 0]
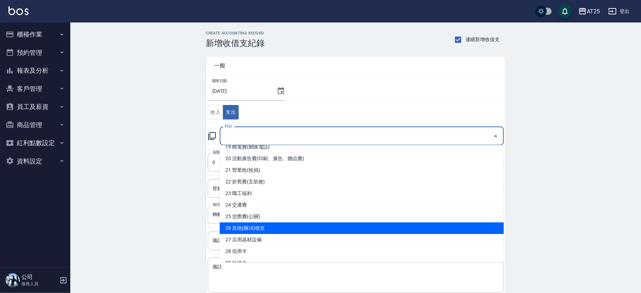
click at [433, 226] on li "26 其他(雜項)收支" at bounding box center [362, 229] width 284 height 12
type input "26 其他(雜項)收支"
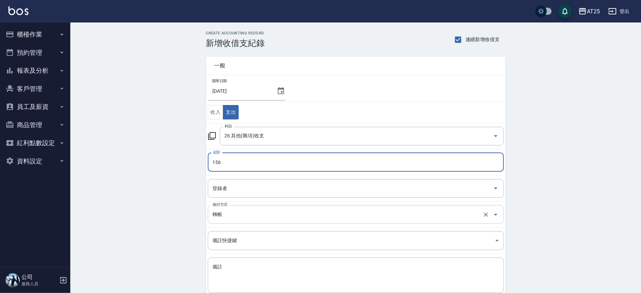
type input "156"
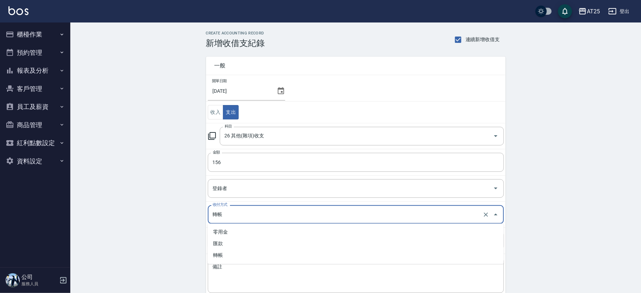
click at [257, 218] on input "轉帳" at bounding box center [346, 215] width 270 height 12
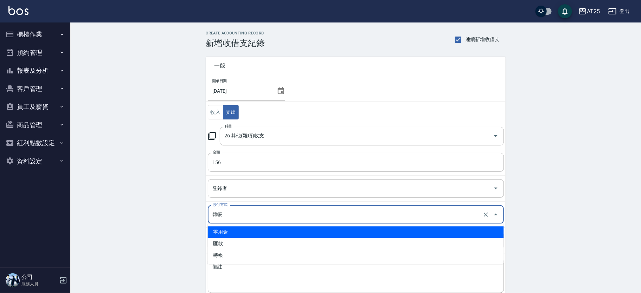
click at [249, 233] on li "零用金" at bounding box center [356, 232] width 296 height 12
type input "零用金"
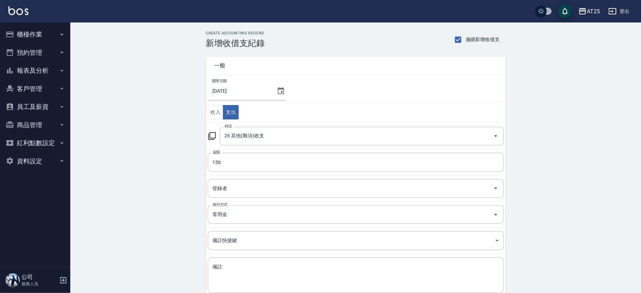
click at [249, 257] on td "備註 x 備註" at bounding box center [356, 275] width 300 height 43
click at [247, 261] on div "x 備註" at bounding box center [356, 276] width 296 height 36
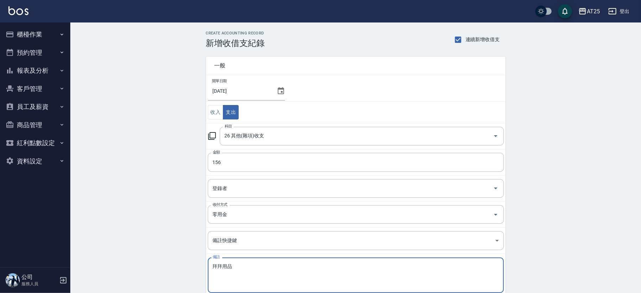
scroll to position [42, 0]
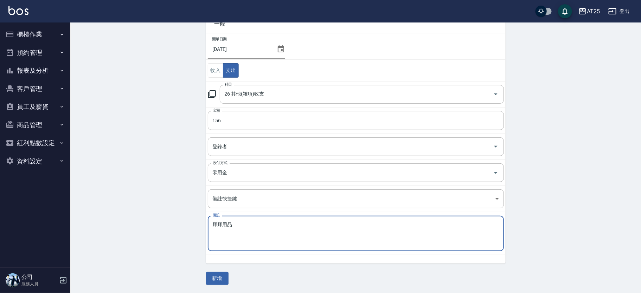
type textarea "拜拜用品"
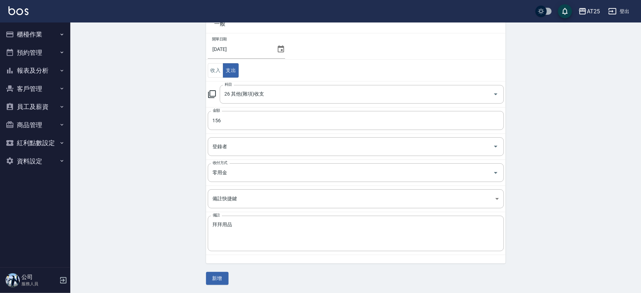
click at [222, 286] on div "CREATE ACCOUNTING RECORD 新增收借支紀錄 連續新增收借支 一般 開單日期 2025/09/07 收入 支出 科目 26 其他(雜項)收…" at bounding box center [355, 137] width 571 height 313
click at [216, 275] on button "新增" at bounding box center [217, 278] width 23 height 13
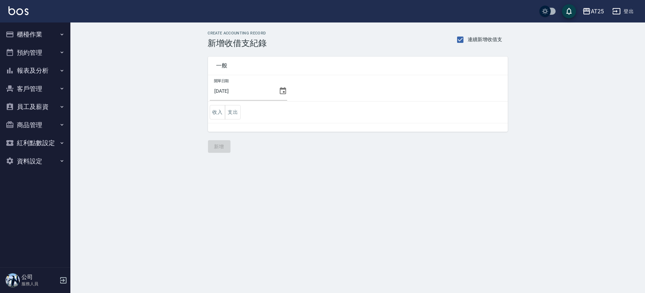
click at [56, 34] on button "櫃檯作業" at bounding box center [35, 34] width 65 height 18
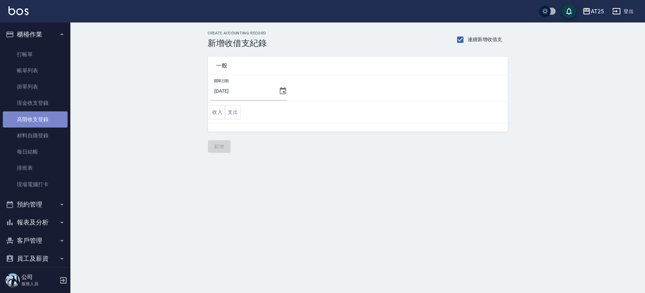
click at [49, 116] on link "高階收支登錄" at bounding box center [35, 119] width 65 height 16
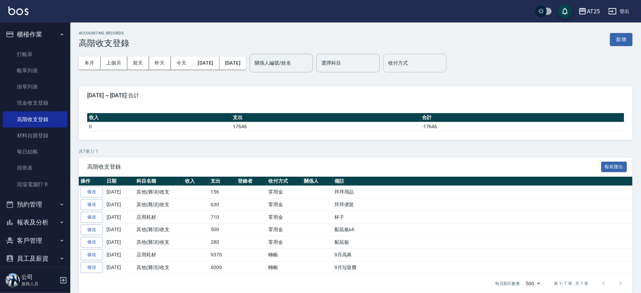
click at [443, 66] on input "收付方式" at bounding box center [414, 63] width 57 height 12
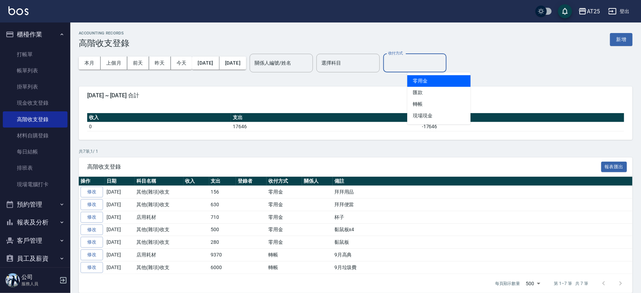
click at [441, 84] on li "零用金" at bounding box center [438, 81] width 63 height 12
type input "零用金"
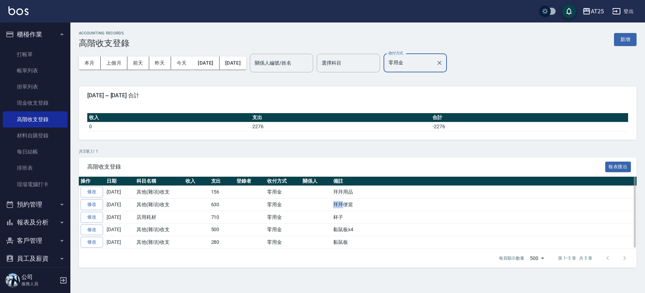
click at [351, 205] on td "拜拜便當" at bounding box center [483, 205] width 305 height 13
click at [384, 223] on td "杯子" at bounding box center [483, 217] width 305 height 13
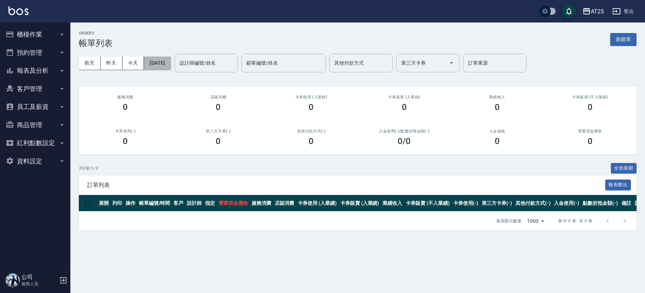
click at [168, 61] on button "[DATE]" at bounding box center [157, 63] width 27 height 13
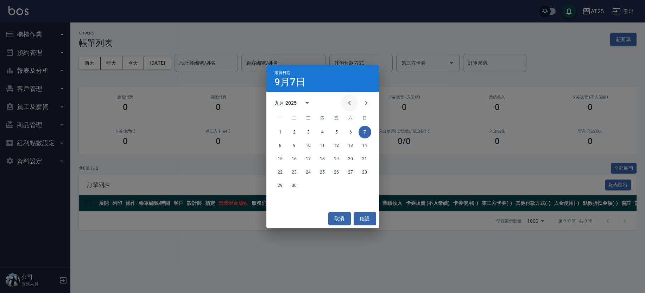
click at [345, 100] on button "Previous month" at bounding box center [349, 103] width 17 height 17
click at [367, 185] on button "31" at bounding box center [364, 185] width 13 height 13
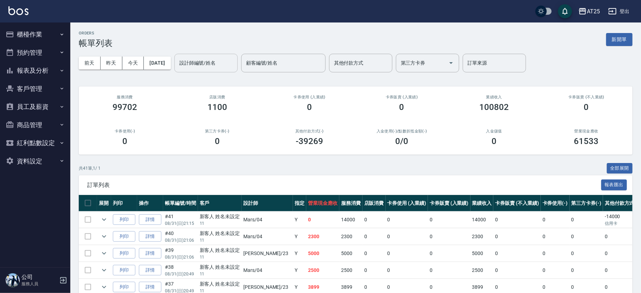
click at [221, 56] on div "設計師編號/姓名 設計師編號/姓名" at bounding box center [205, 63] width 63 height 19
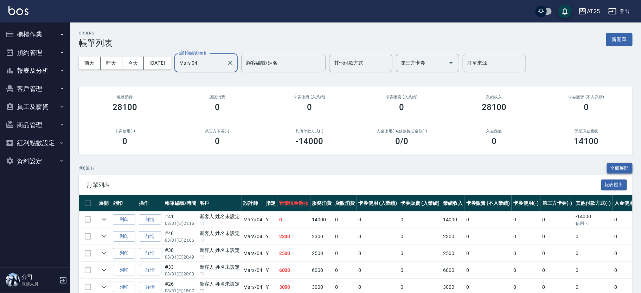
type input "Mars-04"
click at [629, 167] on button "全部展開" at bounding box center [620, 168] width 26 height 11
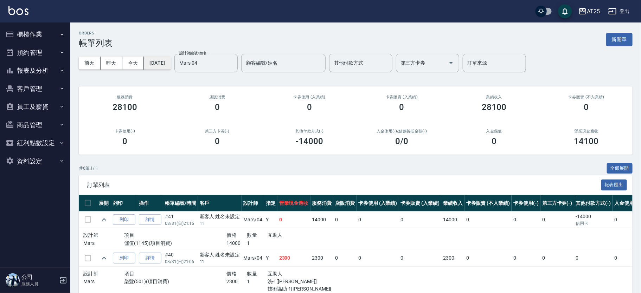
click at [171, 66] on button "2025/08/31" at bounding box center [157, 63] width 27 height 13
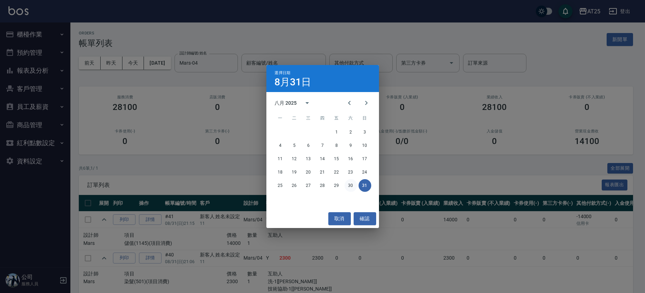
click at [347, 183] on button "30" at bounding box center [350, 185] width 13 height 13
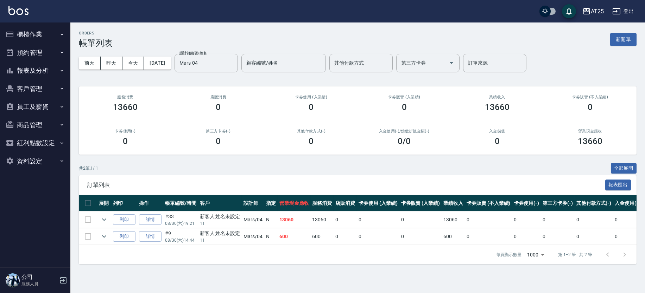
drag, startPoint x: 616, startPoint y: 165, endPoint x: 644, endPoint y: 115, distance: 56.7
click at [617, 165] on button "全部展開" at bounding box center [623, 168] width 26 height 11
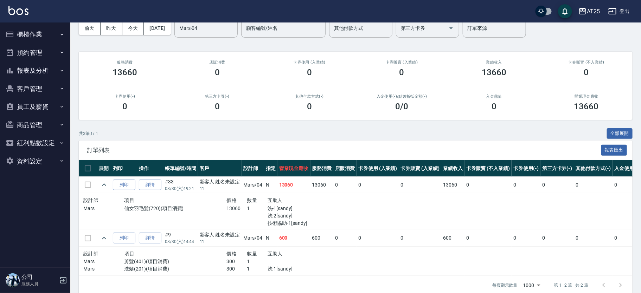
scroll to position [51, 0]
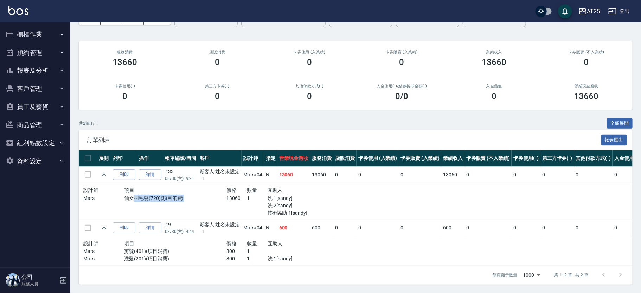
drag, startPoint x: 132, startPoint y: 191, endPoint x: 195, endPoint y: 194, distance: 63.3
click at [195, 195] on p "仙女羽毛髮(720)(項目消費)" at bounding box center [175, 198] width 102 height 7
click at [52, 32] on button "櫃檯作業" at bounding box center [35, 34] width 65 height 18
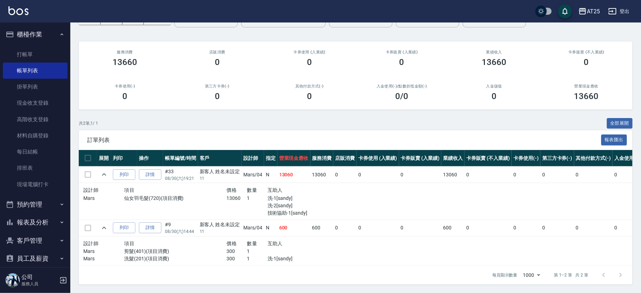
click at [52, 32] on button "櫃檯作業" at bounding box center [35, 34] width 65 height 18
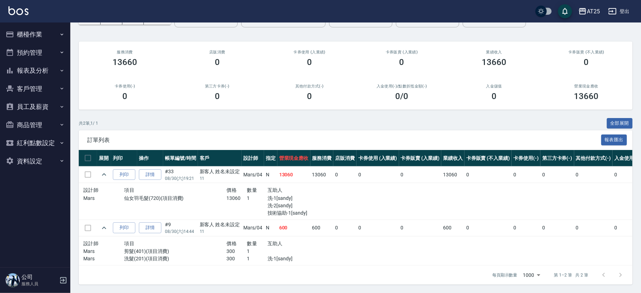
click at [47, 67] on button "報表及分析" at bounding box center [35, 71] width 65 height 18
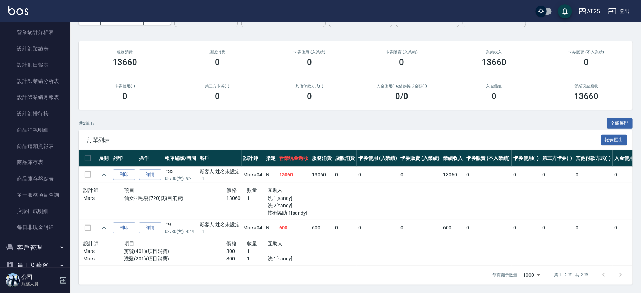
scroll to position [194, 0]
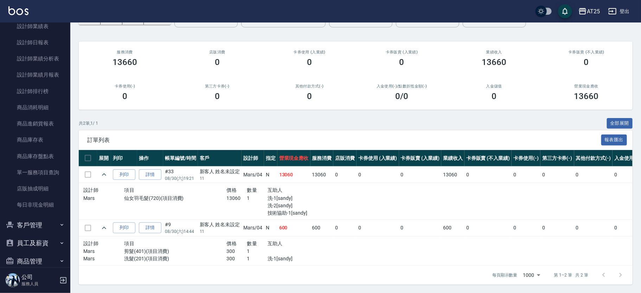
drag, startPoint x: 41, startPoint y: 89, endPoint x: 84, endPoint y: 72, distance: 45.3
click at [100, 57] on div "13660" at bounding box center [125, 62] width 76 height 10
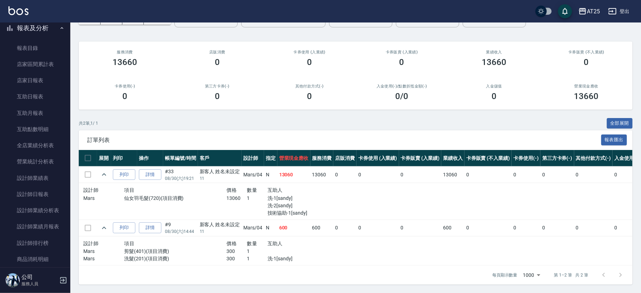
scroll to position [4, 0]
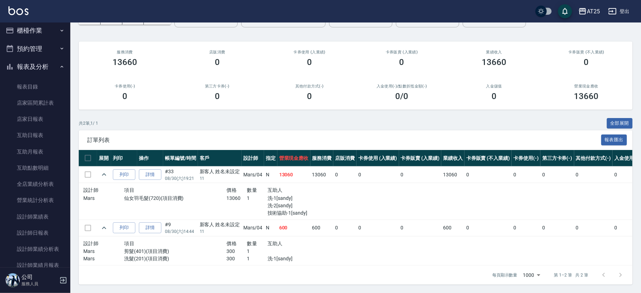
click at [52, 27] on button "櫃檯作業" at bounding box center [35, 30] width 65 height 18
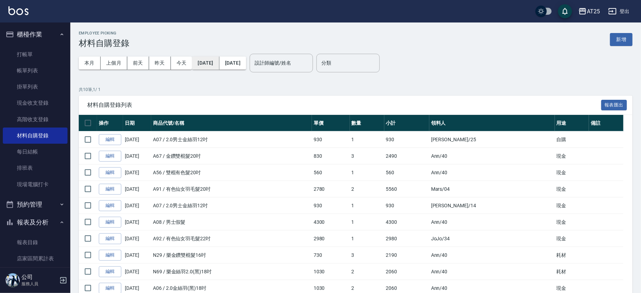
click at [219, 63] on button "[DATE]" at bounding box center [205, 63] width 27 height 13
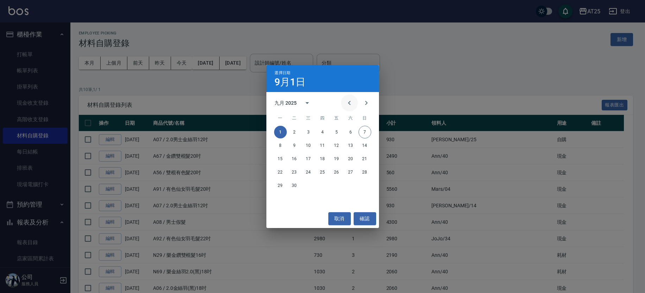
click at [351, 105] on icon "Previous month" at bounding box center [349, 103] width 8 height 8
click at [351, 183] on button "30" at bounding box center [350, 185] width 13 height 13
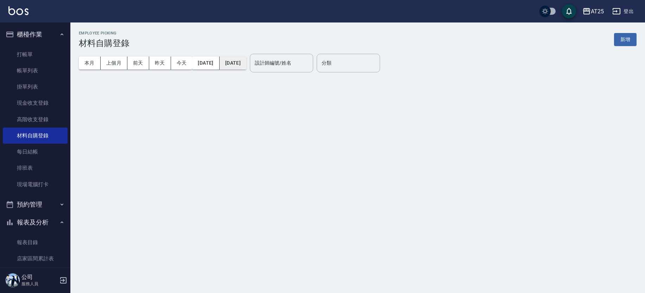
click at [246, 60] on button "[DATE]" at bounding box center [232, 63] width 27 height 13
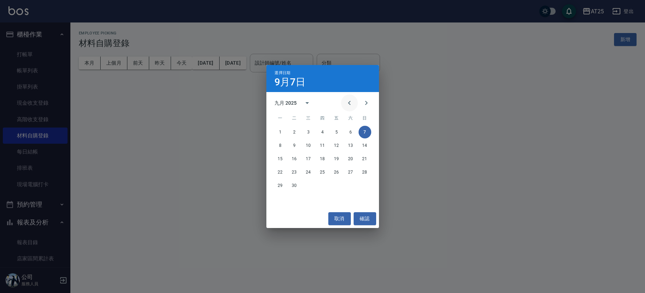
click at [346, 102] on icon "Previous month" at bounding box center [349, 103] width 8 height 8
click at [352, 188] on button "30" at bounding box center [350, 185] width 13 height 13
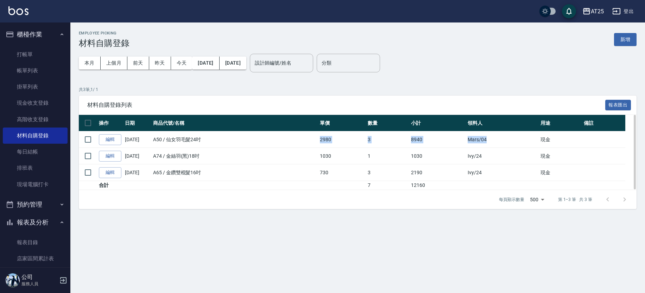
drag, startPoint x: 526, startPoint y: 147, endPoint x: 228, endPoint y: 147, distance: 297.5
click at [203, 136] on tr "編輯 [DATE] A50 / 仙女羽毛髮24吋 2980 3 8940 Mars /04 現金" at bounding box center [357, 140] width 557 height 17
click at [229, 146] on td "A50 / 仙女羽毛髮24吋" at bounding box center [234, 140] width 167 height 17
click at [219, 135] on td "A50 / 仙女羽毛髮24吋" at bounding box center [234, 140] width 167 height 17
drag, startPoint x: 376, startPoint y: 136, endPoint x: 401, endPoint y: 139, distance: 25.1
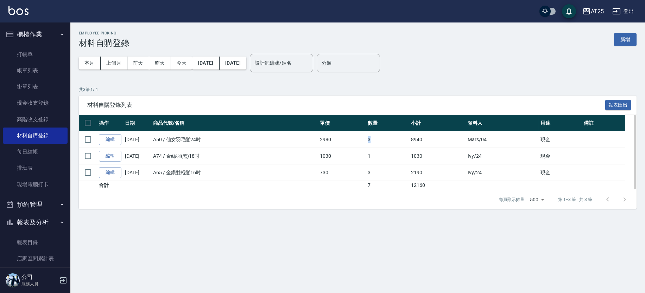
click at [401, 139] on tr "編輯 [DATE] A50 / 仙女羽毛髮24吋 2980 3 8940 Mars /04 現金" at bounding box center [357, 140] width 557 height 17
click at [381, 141] on td "3" at bounding box center [387, 140] width 43 height 17
click at [634, 41] on button "新增" at bounding box center [625, 39] width 23 height 13
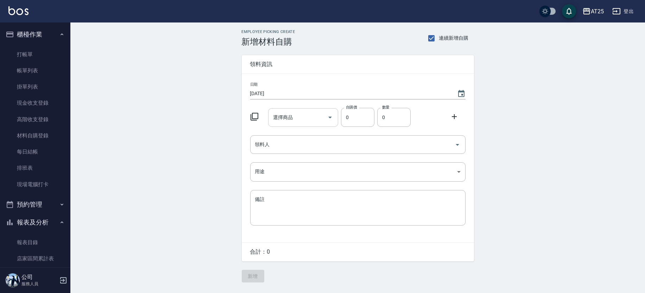
click at [300, 123] on div "選擇商品" at bounding box center [303, 117] width 70 height 19
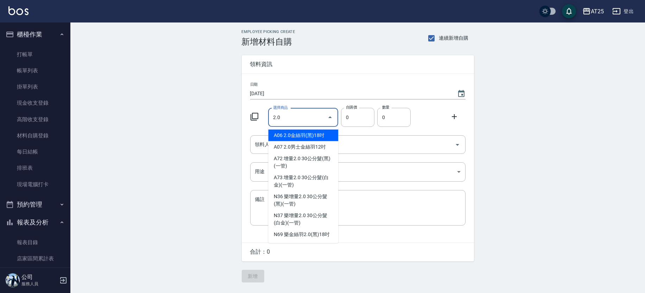
type input "2.0男士[PERSON_NAME]12吋"
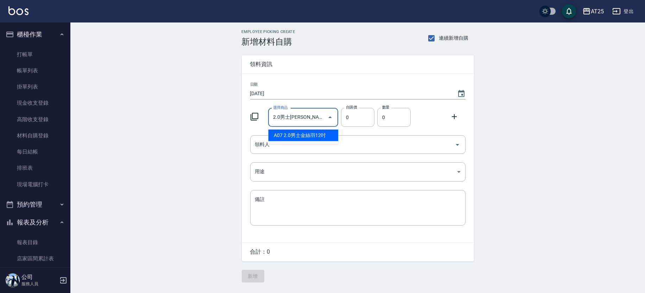
click at [309, 135] on li "A07 2.0男士金絲羽12吋" at bounding box center [303, 136] width 70 height 12
type input "930"
type input "1"
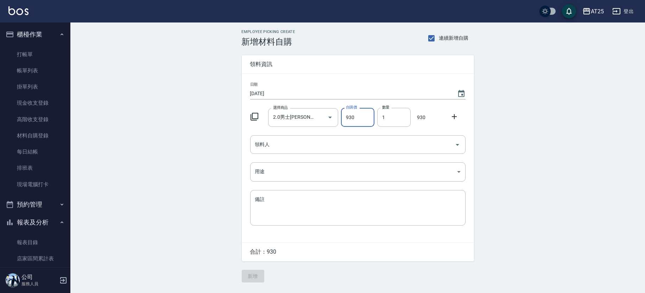
click at [508, 134] on div "Employee Picking Create 新增材料自購 連續新增自購 領料資訊 日期 [DATE] 選擇商品 2.0男士金絲羽12吋 選擇商品 自購價 …" at bounding box center [357, 156] width 574 height 267
click at [340, 150] on input "領料人" at bounding box center [352, 145] width 198 height 12
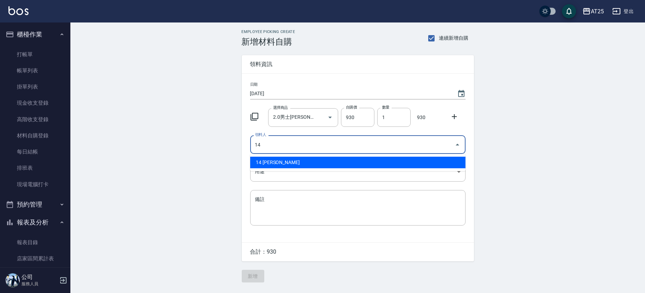
type input "14 [PERSON_NAME]"
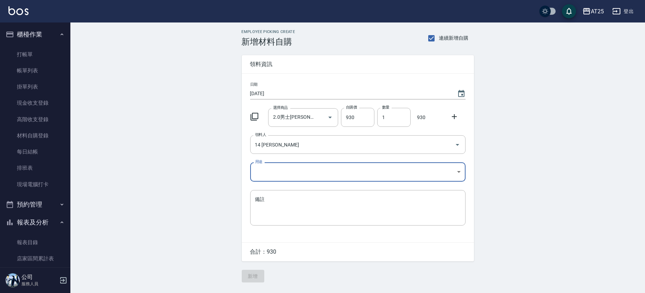
click at [289, 175] on body "AT25 登出 櫃檯作業 打帳單 帳單列表 掛單列表 現金收支登錄 高階收支登錄 材料自購登錄 每日結帳 排班表 現場電腦打卡 預約管理 預約管理 單日預約紀…" at bounding box center [322, 146] width 645 height 293
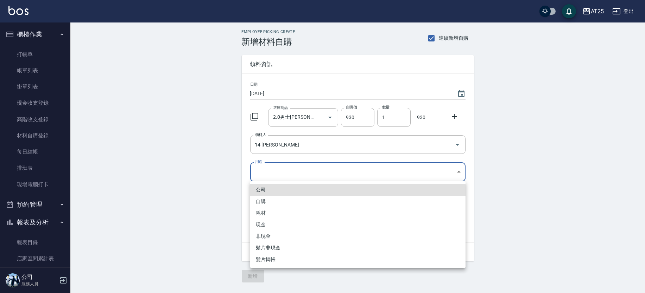
click at [275, 207] on li "耗材" at bounding box center [357, 213] width 215 height 12
type input "耗材"
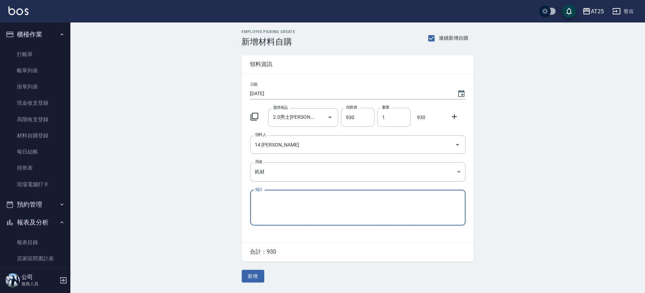
click at [252, 274] on button "新增" at bounding box center [253, 276] width 23 height 13
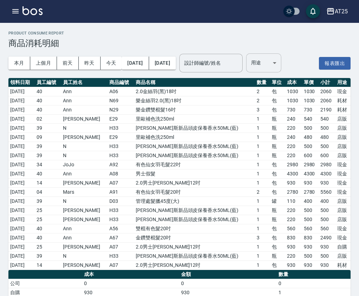
click at [278, 64] on body "AT25 登出 櫃檯作業 打帳單 帳單列表 掛單列表 現金收支登錄 高階收支登錄 材料自購登錄 每日結帳 排班表 現場電腦打卡 預約管理 預約管理 單日預約紀…" at bounding box center [179, 171] width 359 height 343
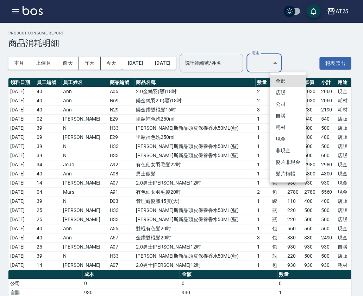
click at [285, 126] on li "耗材" at bounding box center [288, 128] width 36 height 12
type input "耗材"
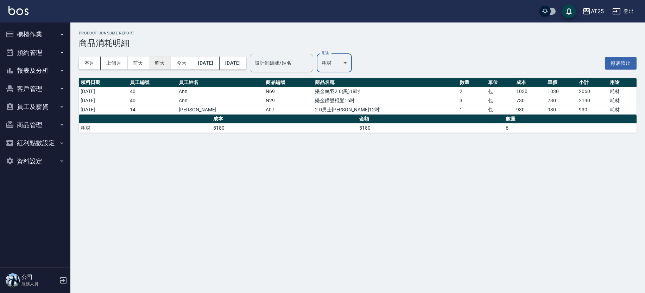
click at [165, 64] on button "昨天" at bounding box center [160, 63] width 22 height 13
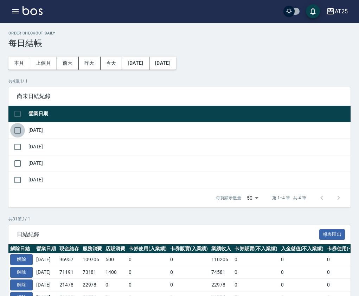
click at [16, 129] on input "checkbox" at bounding box center [17, 130] width 15 height 15
checkbox input "true"
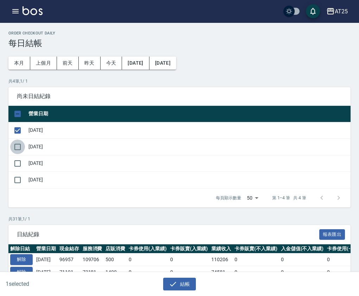
click at [14, 147] on input "checkbox" at bounding box center [17, 147] width 15 height 15
checkbox input "true"
click at [19, 165] on input "checkbox" at bounding box center [17, 163] width 15 height 15
checkbox input "true"
drag, startPoint x: 172, startPoint y: 279, endPoint x: 178, endPoint y: 269, distance: 11.5
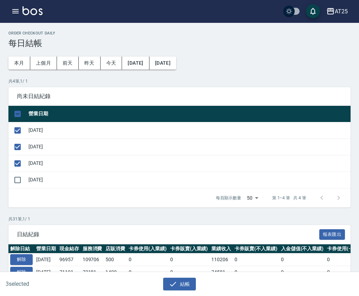
click at [172, 279] on button "結帳" at bounding box center [179, 284] width 33 height 13
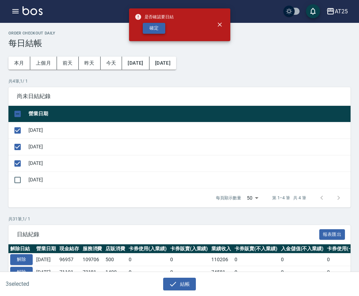
click at [161, 30] on button "確定" at bounding box center [154, 28] width 23 height 11
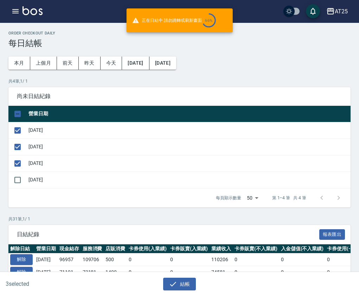
drag, startPoint x: 293, startPoint y: 43, endPoint x: 322, endPoint y: 45, distance: 28.9
click at [293, 43] on h3 "每日結帳" at bounding box center [179, 43] width 342 height 10
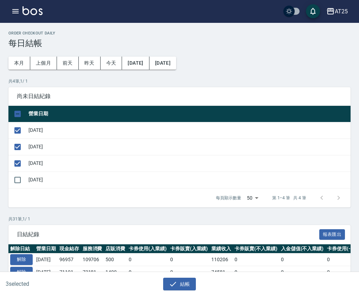
checkbox input "false"
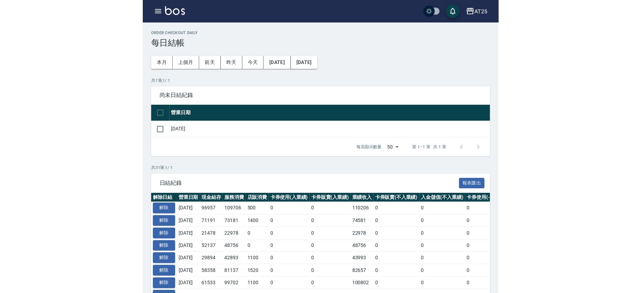
scroll to position [70, 0]
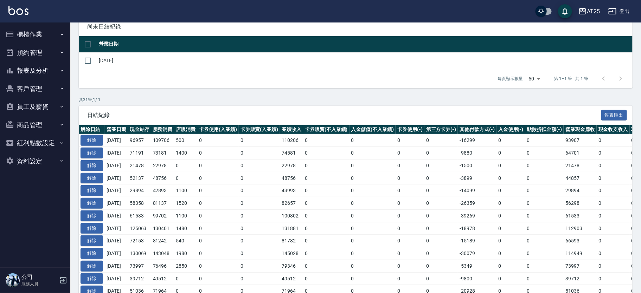
click at [53, 34] on button "櫃檯作業" at bounding box center [35, 34] width 65 height 18
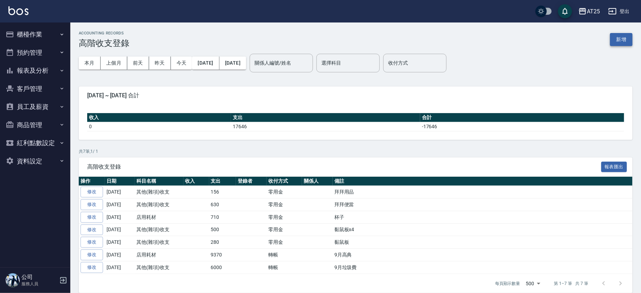
click at [623, 40] on button "新增" at bounding box center [621, 39] width 23 height 13
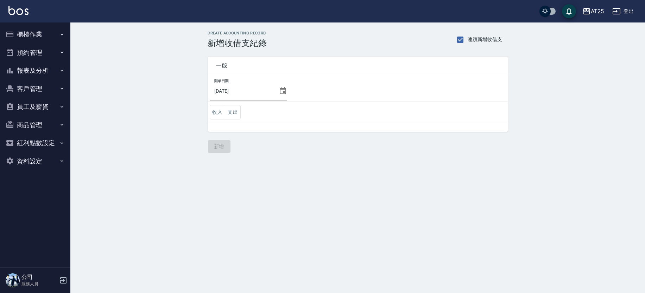
click at [281, 88] on icon at bounding box center [283, 91] width 8 height 8
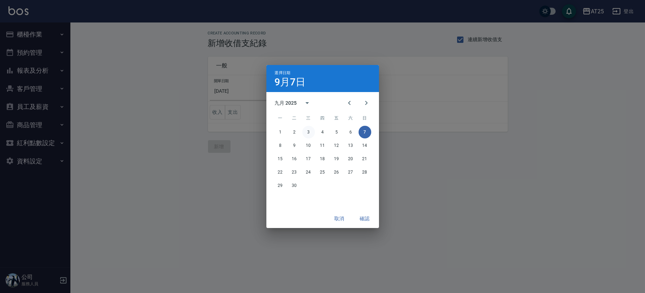
click at [309, 130] on button "3" at bounding box center [308, 132] width 13 height 13
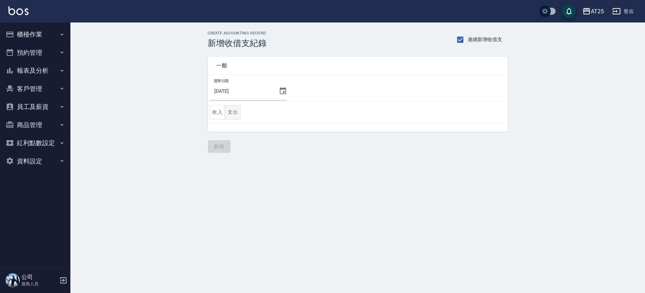
click at [234, 114] on button "支出" at bounding box center [233, 112] width 16 height 14
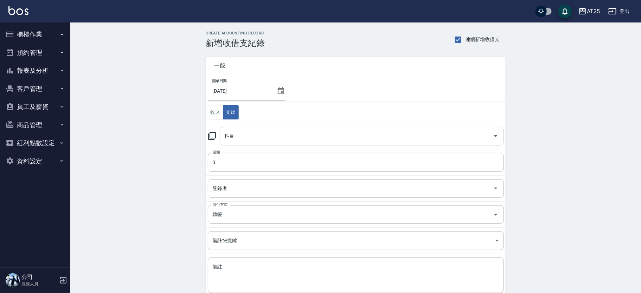
click at [264, 138] on input "科目" at bounding box center [356, 136] width 267 height 12
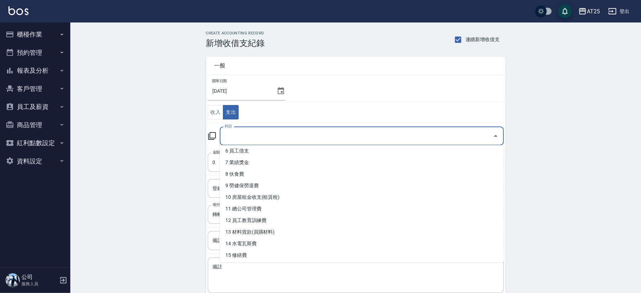
scroll to position [85, 0]
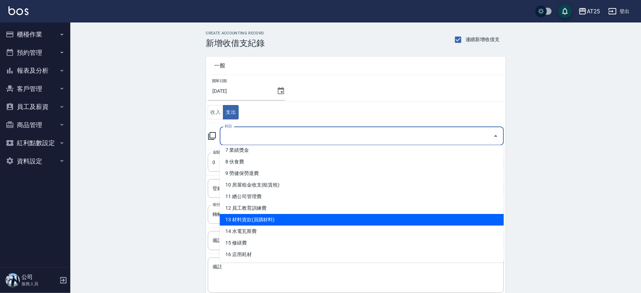
click at [384, 218] on li "13 材料貨款(員購材料)" at bounding box center [362, 220] width 284 height 12
type input "13 材料貨款(員購材料)"
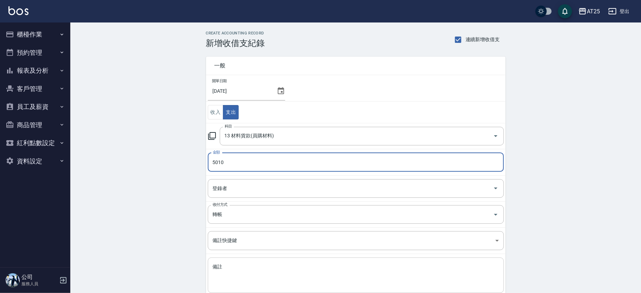
type input "5010"
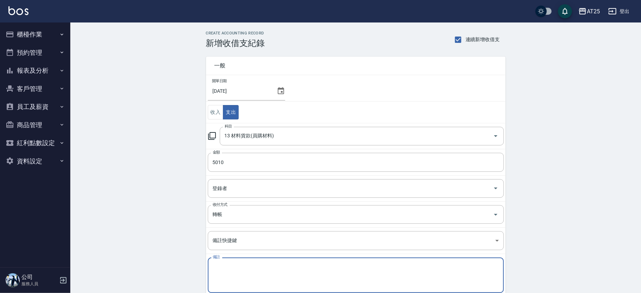
click at [249, 264] on textarea "備註" at bounding box center [356, 276] width 286 height 24
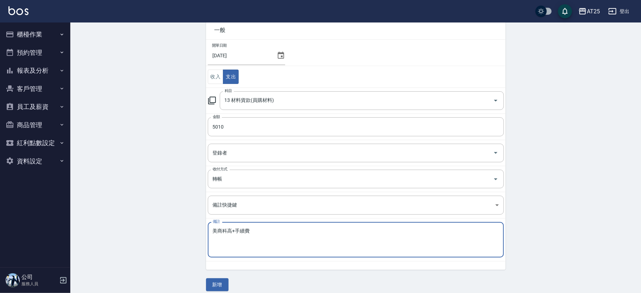
scroll to position [42, 0]
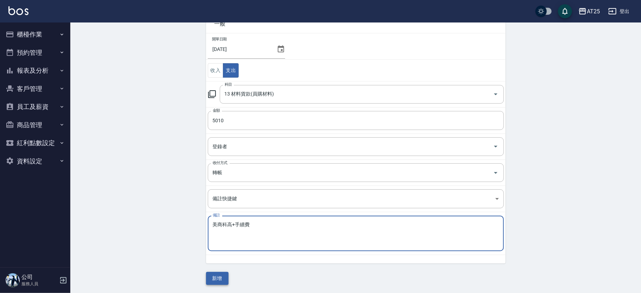
type textarea "美商科高+手續費"
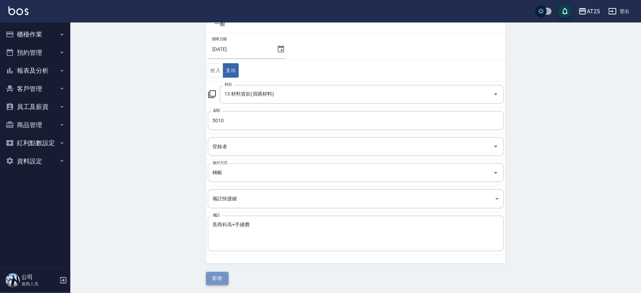
click at [220, 276] on button "新增" at bounding box center [217, 278] width 23 height 13
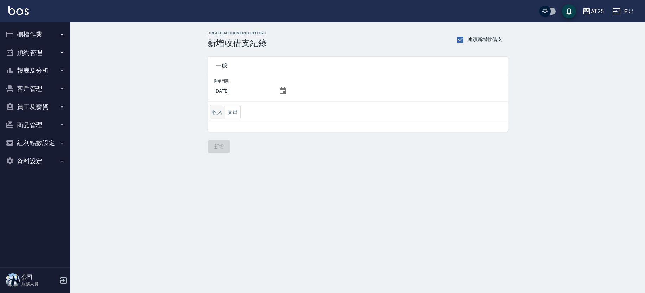
click at [212, 113] on button "收入" at bounding box center [218, 112] width 16 height 14
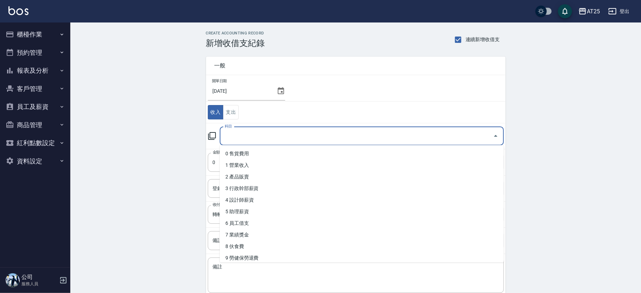
click at [261, 134] on input "科目" at bounding box center [356, 136] width 267 height 12
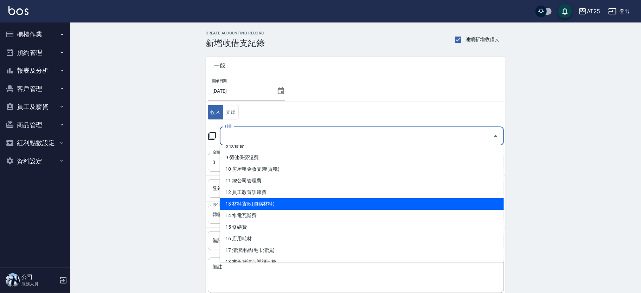
click at [354, 207] on li "13 材料貨款(員購材料)" at bounding box center [362, 204] width 284 height 12
type input "13 材料貨款(員購材料)"
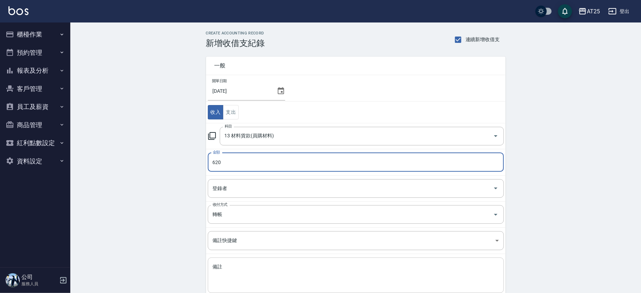
type input "620"
click at [275, 264] on textarea "備註" at bounding box center [356, 276] width 286 height 24
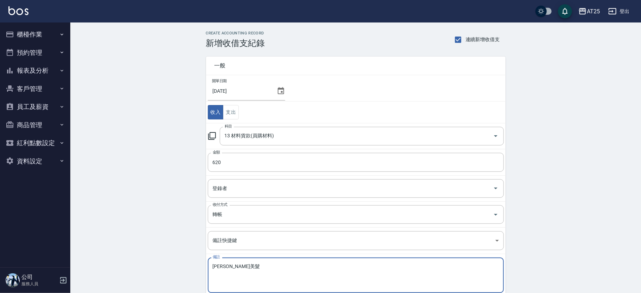
scroll to position [42, 0]
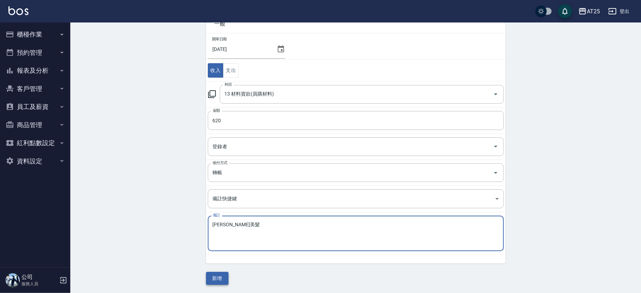
type textarea "麗馨美髮"
click at [217, 278] on button "新增" at bounding box center [217, 278] width 23 height 13
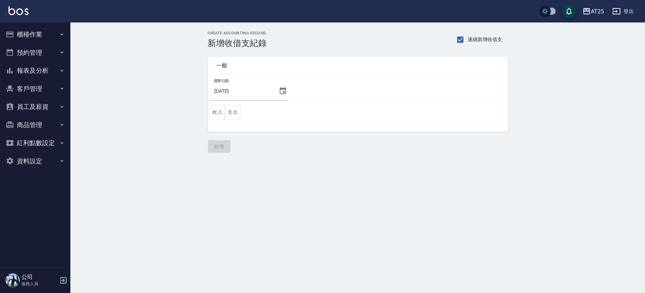
click at [49, 36] on button "櫃檯作業" at bounding box center [35, 34] width 65 height 18
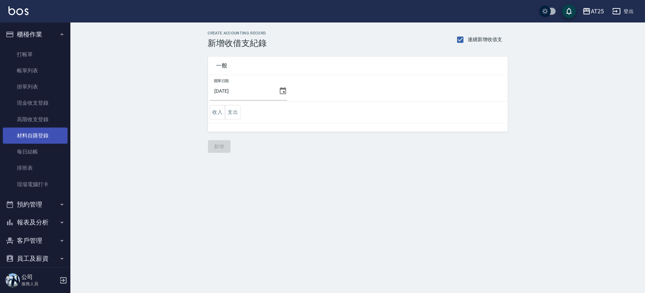
click at [58, 134] on link "材料自購登錄" at bounding box center [35, 136] width 65 height 16
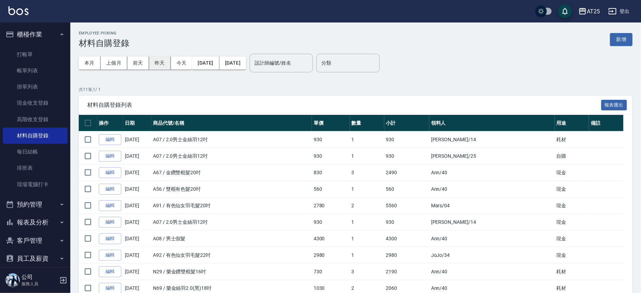
click at [150, 62] on button "昨天" at bounding box center [160, 63] width 22 height 13
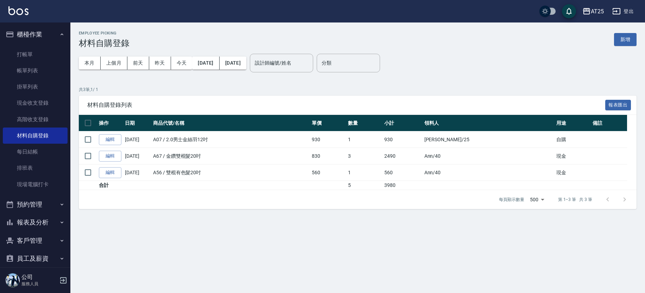
click at [44, 36] on button "櫃檯作業" at bounding box center [35, 34] width 65 height 18
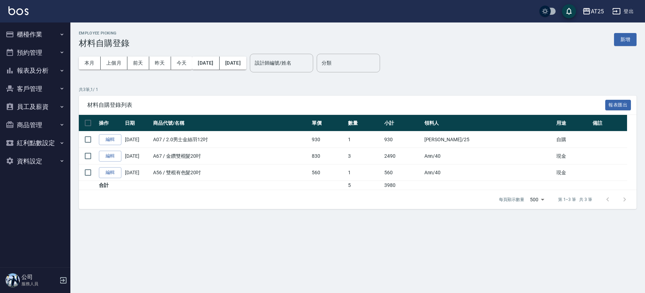
click at [44, 36] on button "櫃檯作業" at bounding box center [35, 34] width 65 height 18
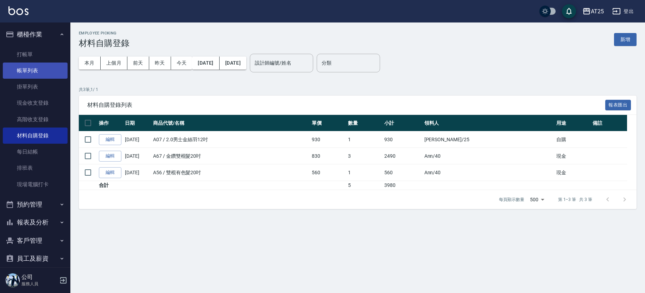
click at [35, 65] on link "帳單列表" at bounding box center [35, 71] width 65 height 16
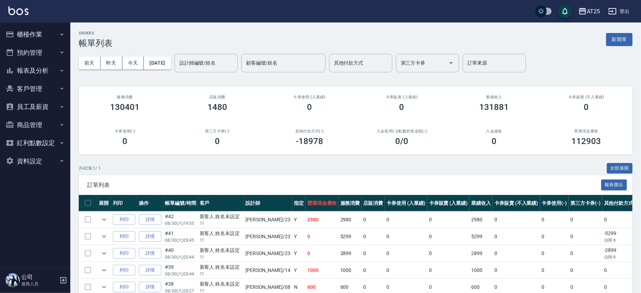
click at [37, 39] on button "櫃檯作業" at bounding box center [35, 34] width 65 height 18
click at [133, 65] on button "今天" at bounding box center [133, 63] width 22 height 13
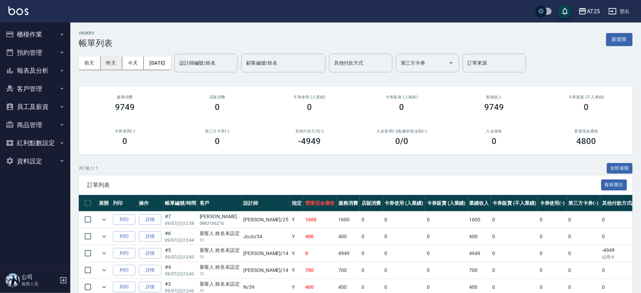
click at [113, 63] on button "昨天" at bounding box center [112, 63] width 22 height 13
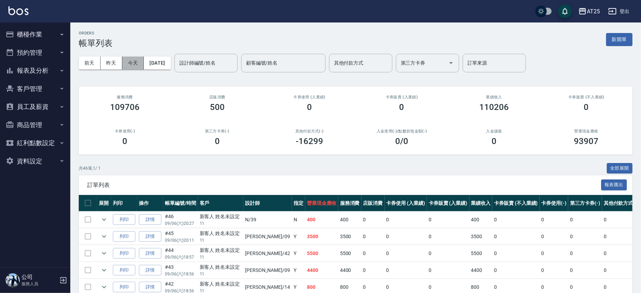
click at [136, 62] on button "今天" at bounding box center [133, 63] width 22 height 13
